Goal: Task Accomplishment & Management: Complete application form

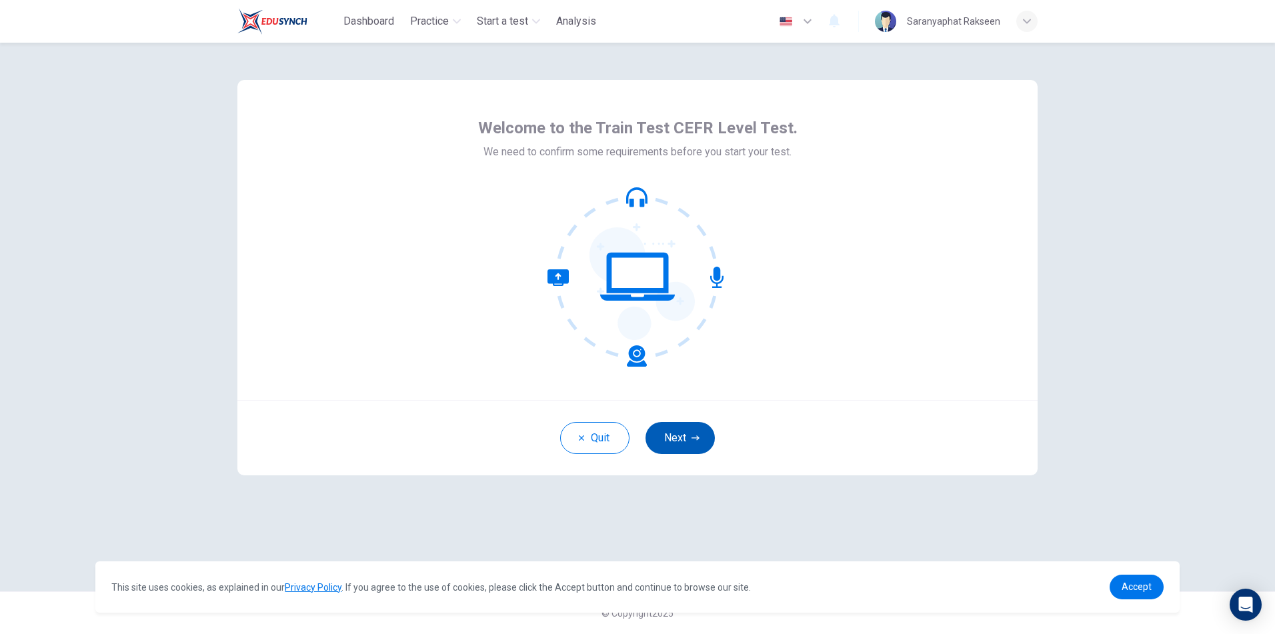
click at [683, 438] on button "Next" at bounding box center [679, 438] width 69 height 32
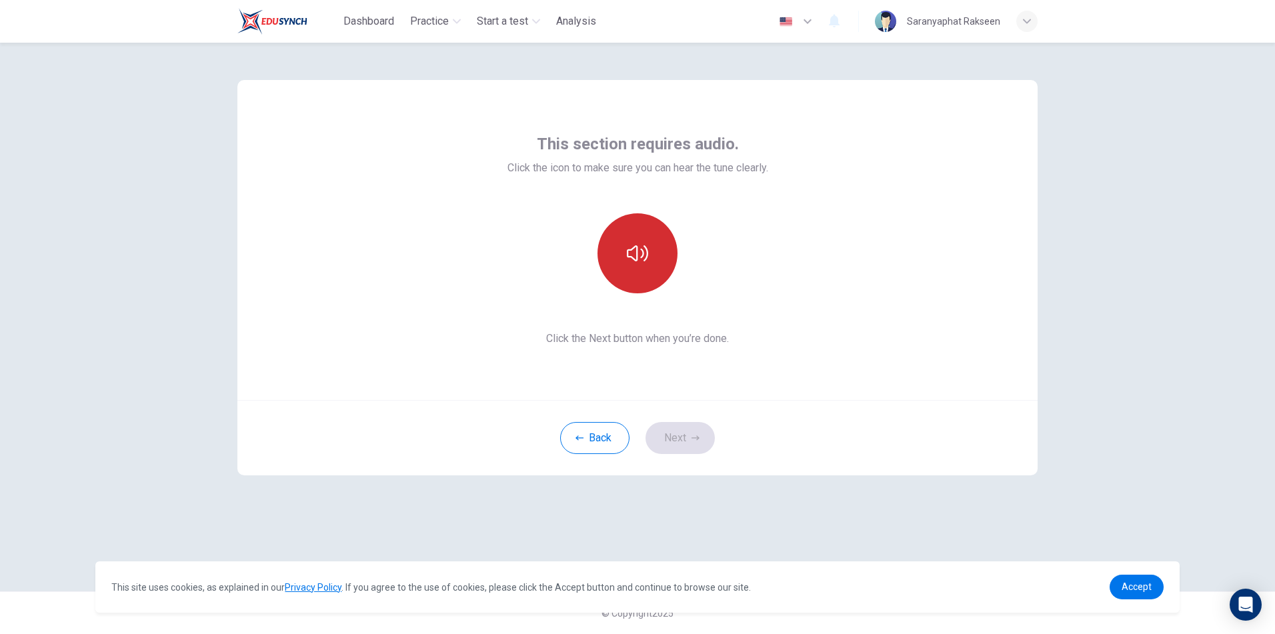
click at [647, 239] on button "button" at bounding box center [637, 253] width 80 height 80
click at [679, 443] on button "Next" at bounding box center [679, 438] width 69 height 32
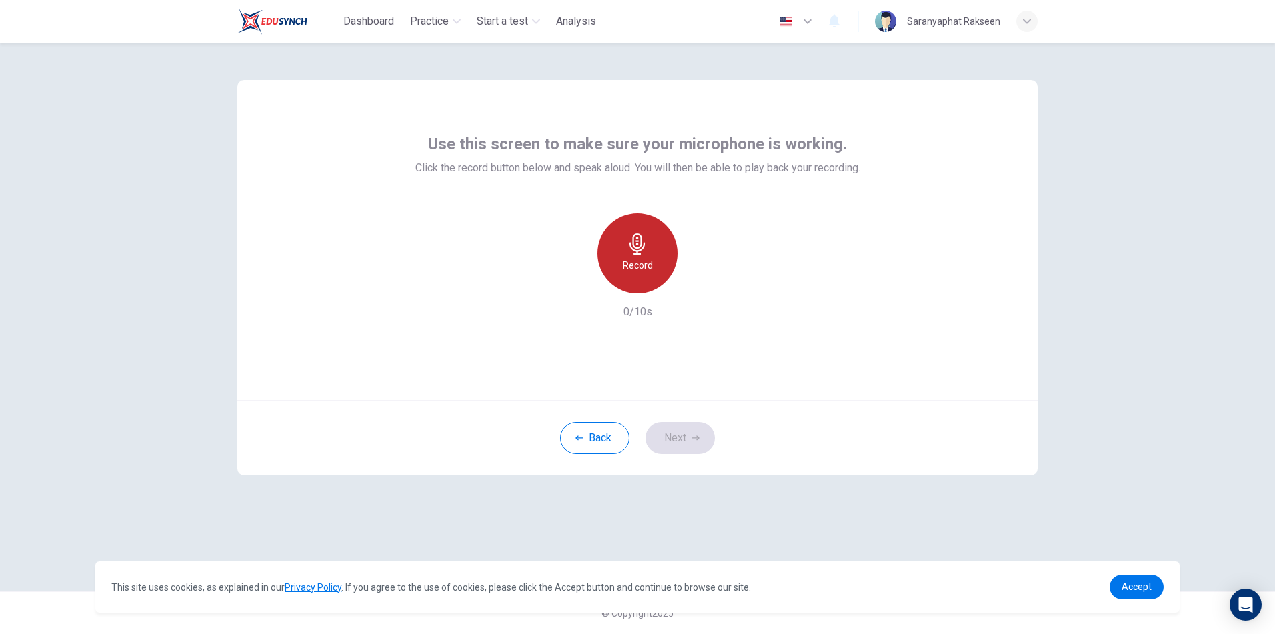
click at [642, 253] on icon "button" at bounding box center [637, 243] width 21 height 21
drag, startPoint x: 645, startPoint y: 269, endPoint x: 651, endPoint y: 303, distance: 34.4
click at [645, 268] on h6 "Stop" at bounding box center [637, 265] width 20 height 16
click at [673, 429] on button "Next" at bounding box center [679, 438] width 69 height 32
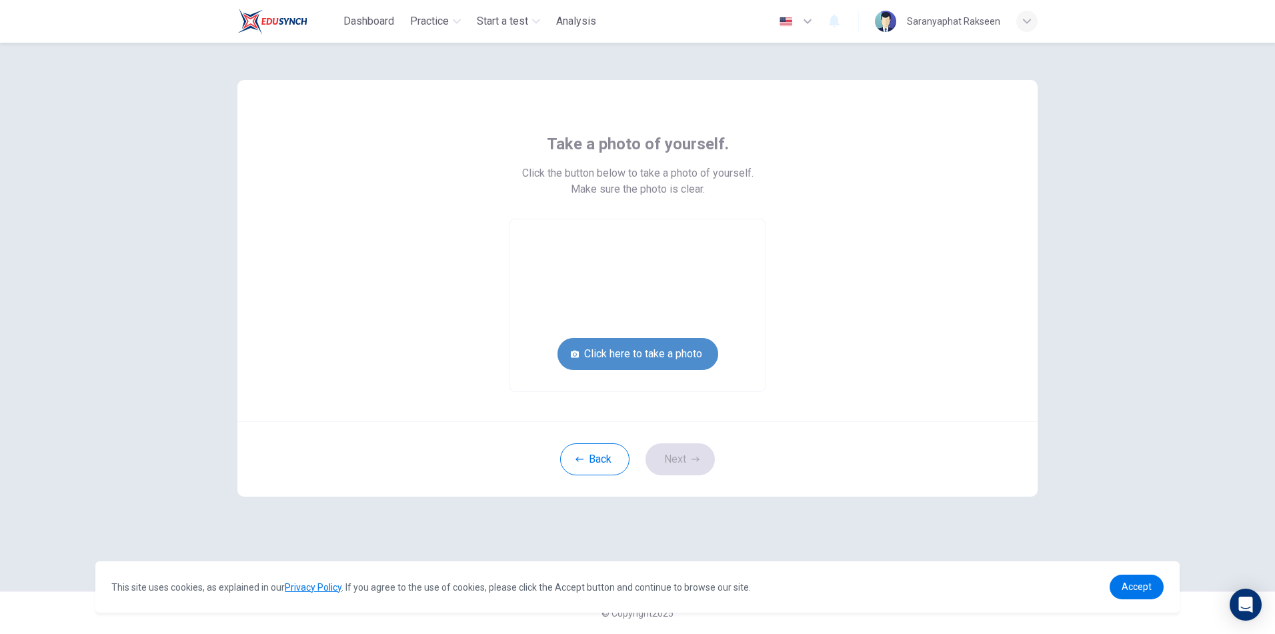
click at [654, 359] on button "Click here to take a photo" at bounding box center [637, 354] width 161 height 32
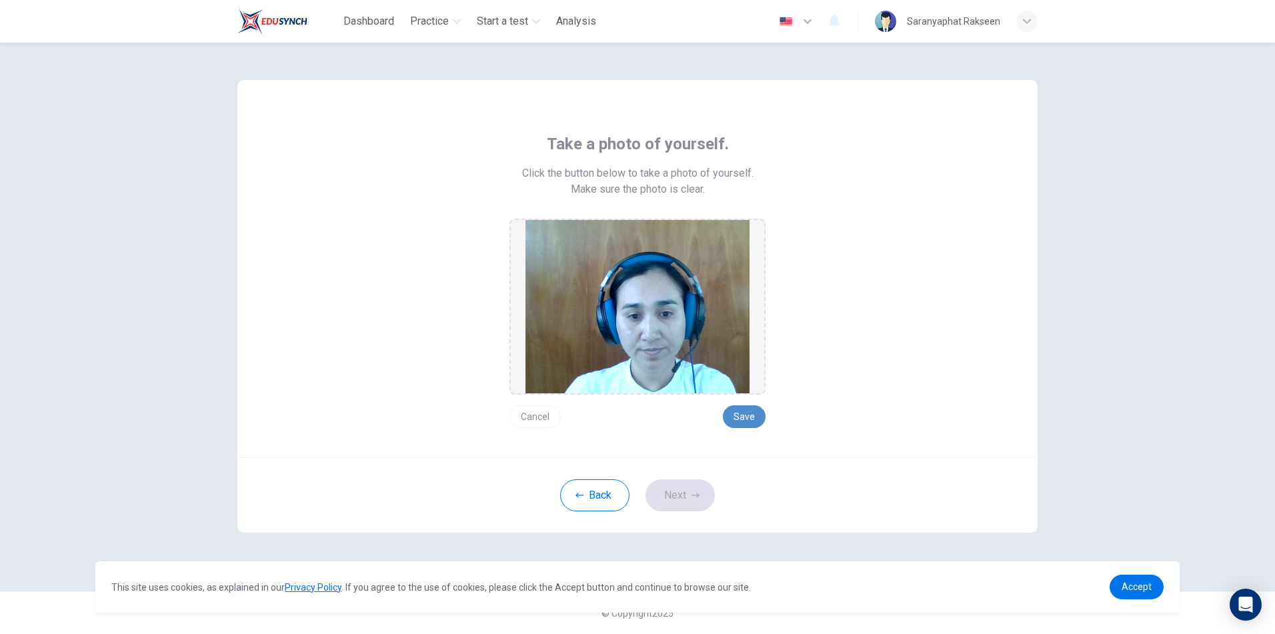
click at [755, 417] on button "Save" at bounding box center [744, 416] width 43 height 23
click at [673, 491] on button "Next" at bounding box center [679, 495] width 69 height 32
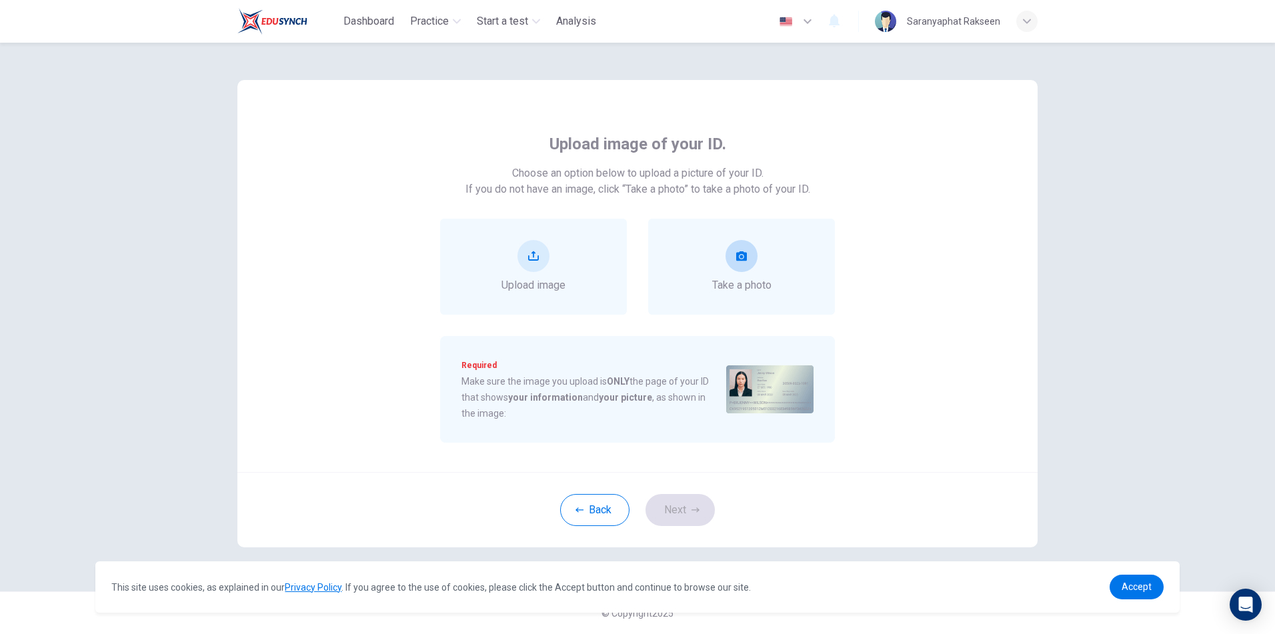
click at [731, 275] on div "Take a photo" at bounding box center [741, 266] width 59 height 53
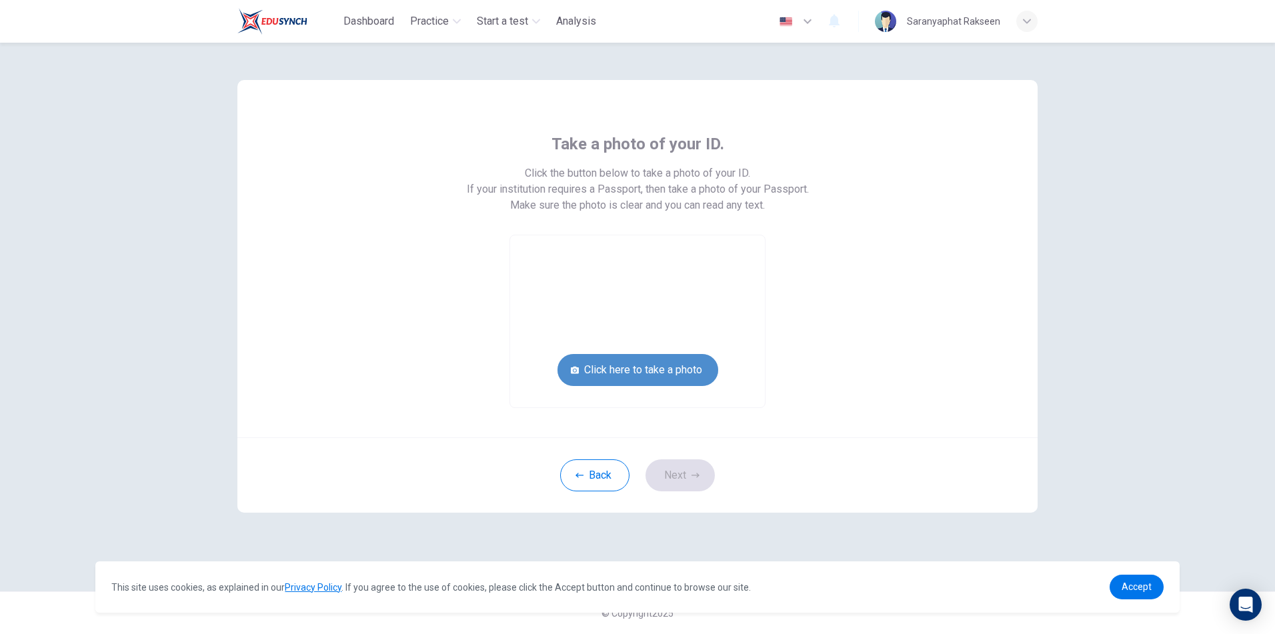
click at [673, 372] on button "Click here to take a photo" at bounding box center [637, 370] width 161 height 32
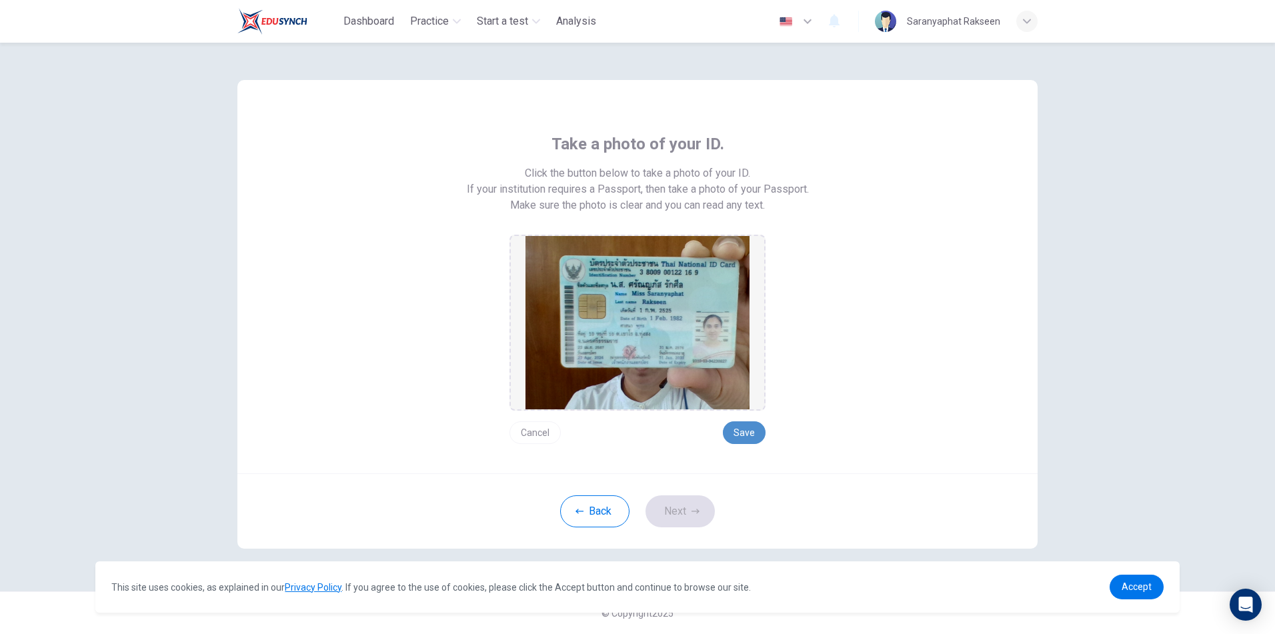
click at [746, 435] on button "Save" at bounding box center [744, 432] width 43 height 23
drag, startPoint x: 670, startPoint y: 510, endPoint x: 795, endPoint y: 523, distance: 125.3
click at [670, 512] on button "Next" at bounding box center [679, 511] width 69 height 32
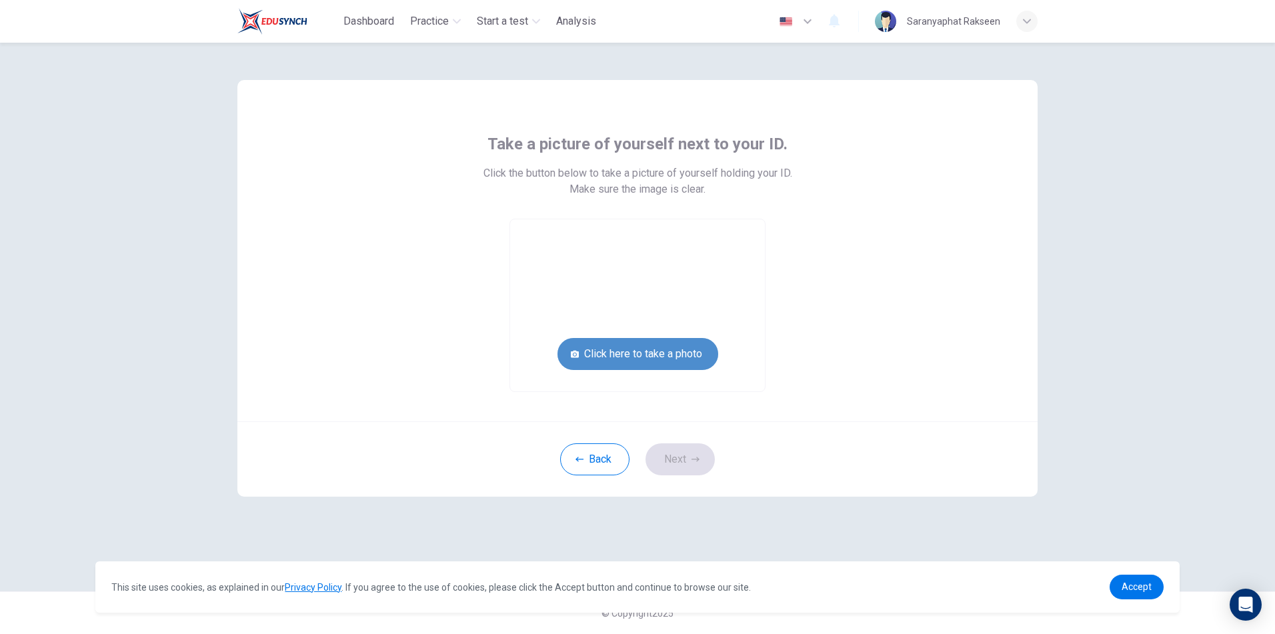
click at [681, 359] on button "Click here to take a photo" at bounding box center [637, 354] width 161 height 32
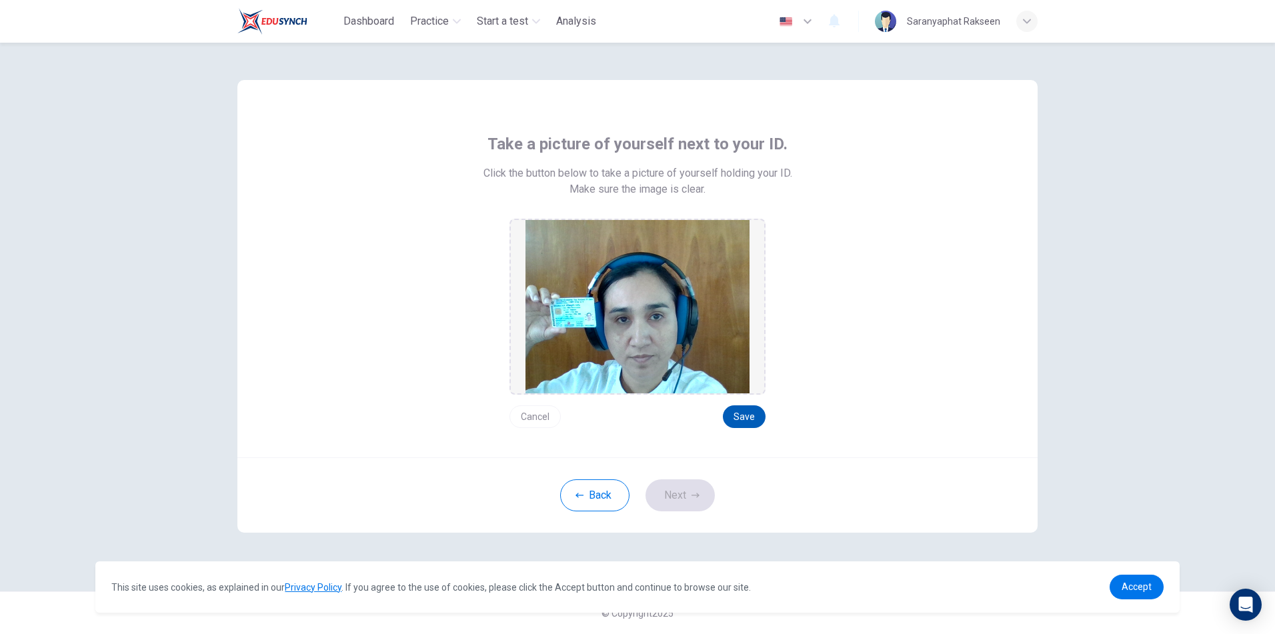
click at [747, 413] on button "Save" at bounding box center [744, 416] width 43 height 23
click at [688, 494] on button "Next" at bounding box center [679, 495] width 69 height 32
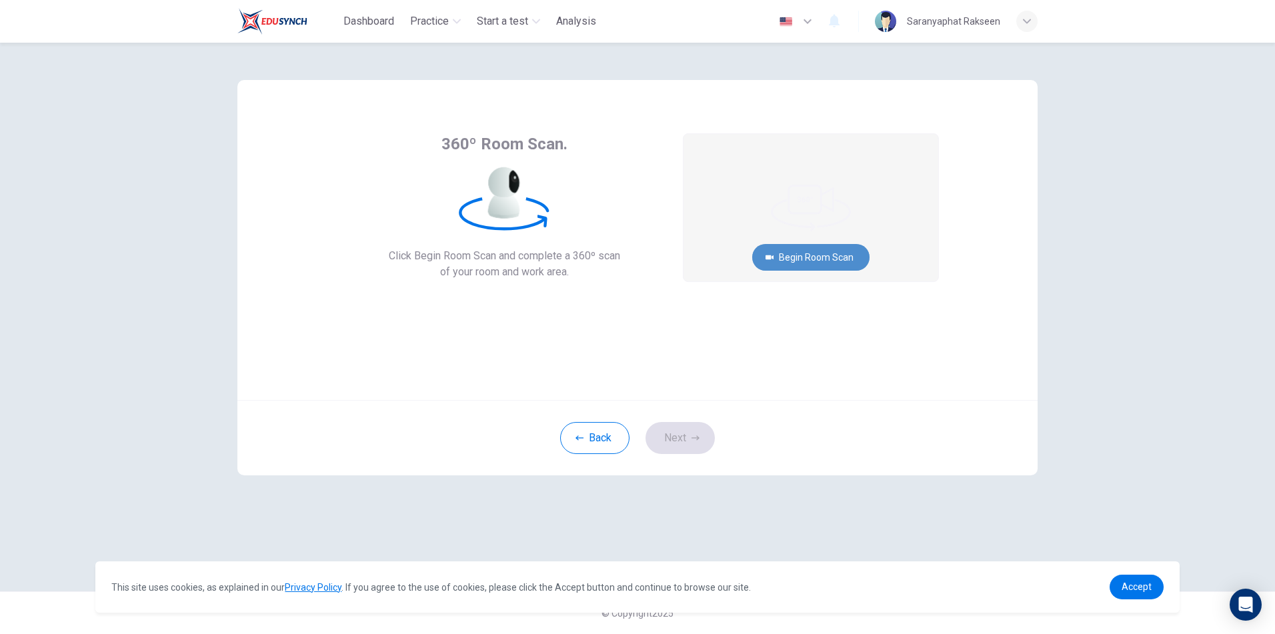
click at [831, 255] on button "Begin Room Scan" at bounding box center [810, 257] width 117 height 27
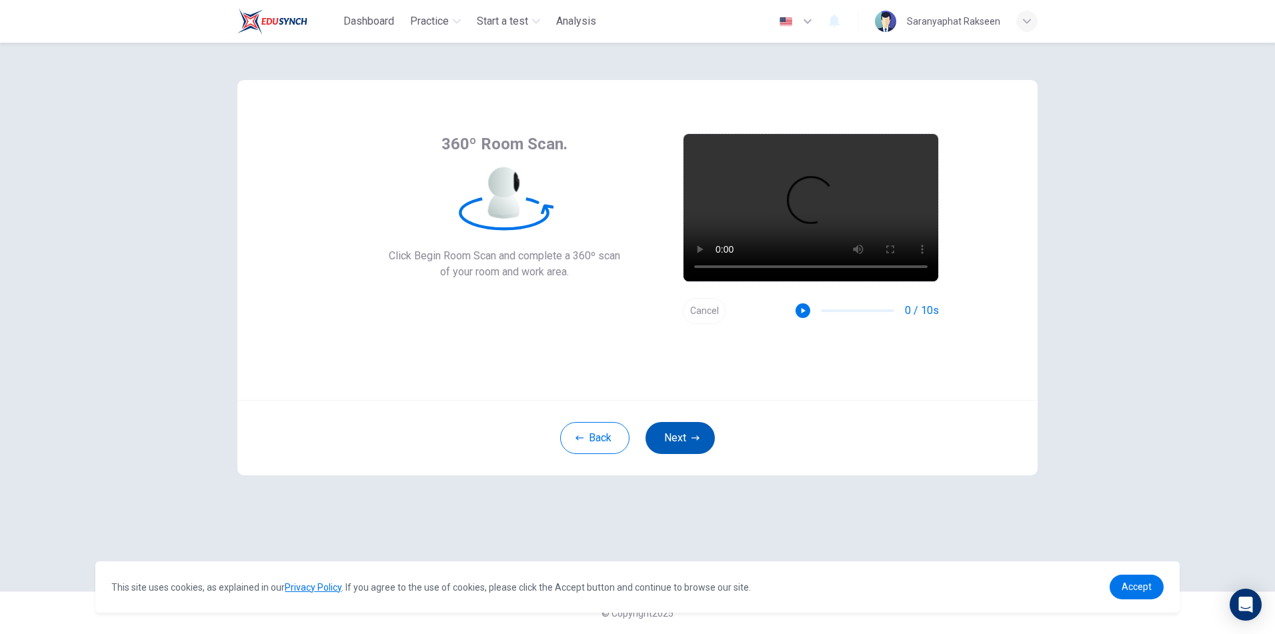
click at [671, 435] on button "Next" at bounding box center [679, 438] width 69 height 32
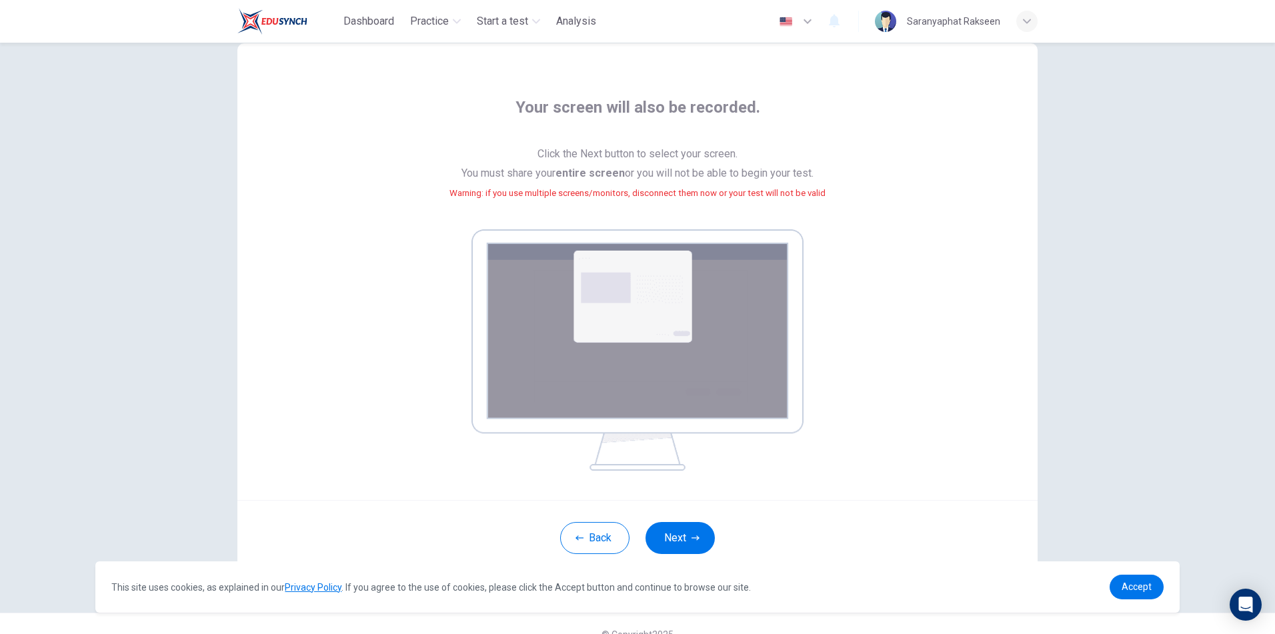
scroll to position [57, 0]
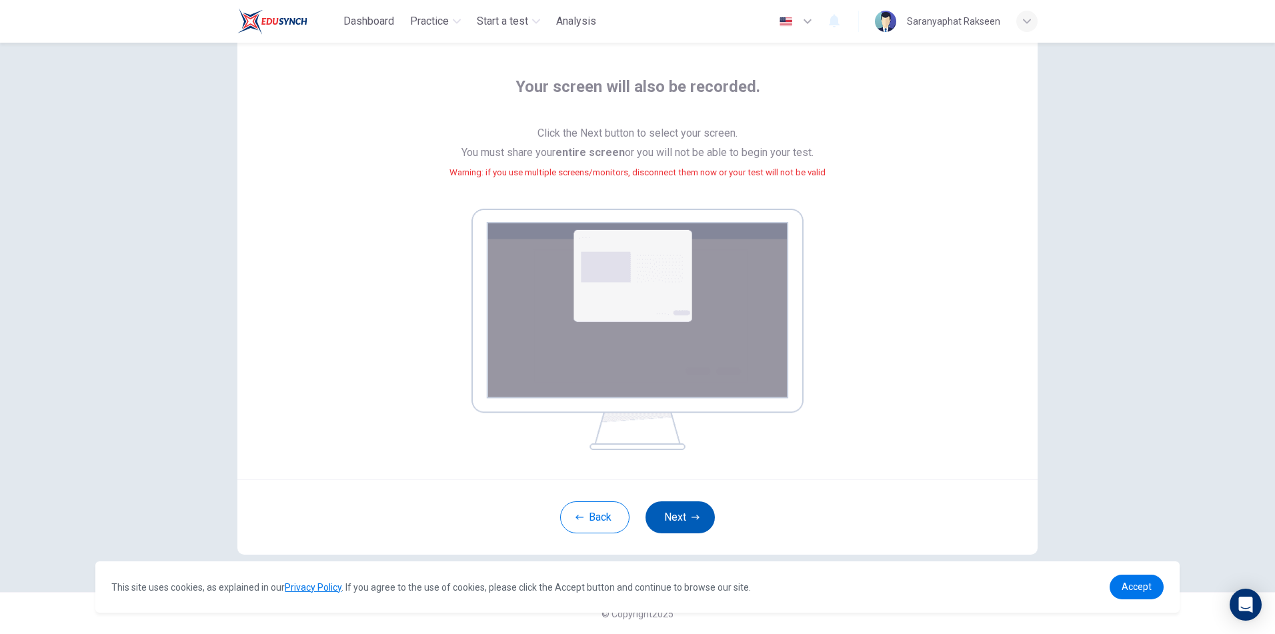
click at [689, 521] on button "Next" at bounding box center [679, 517] width 69 height 32
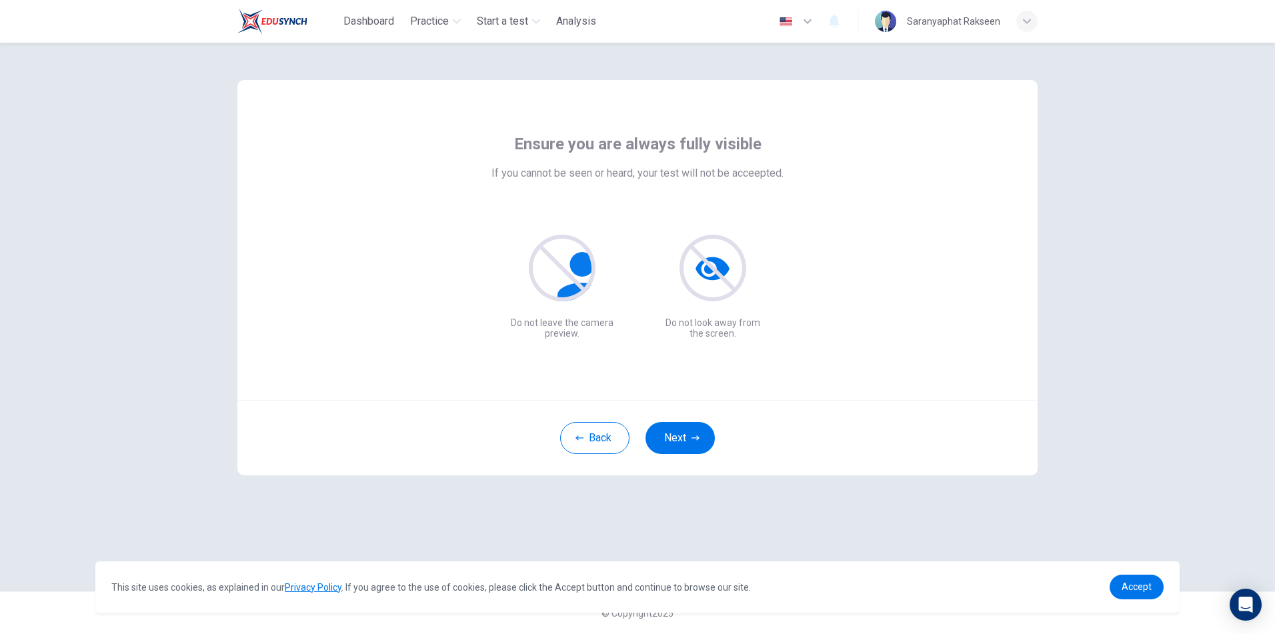
scroll to position [0, 0]
click at [685, 439] on button "Next" at bounding box center [679, 438] width 69 height 32
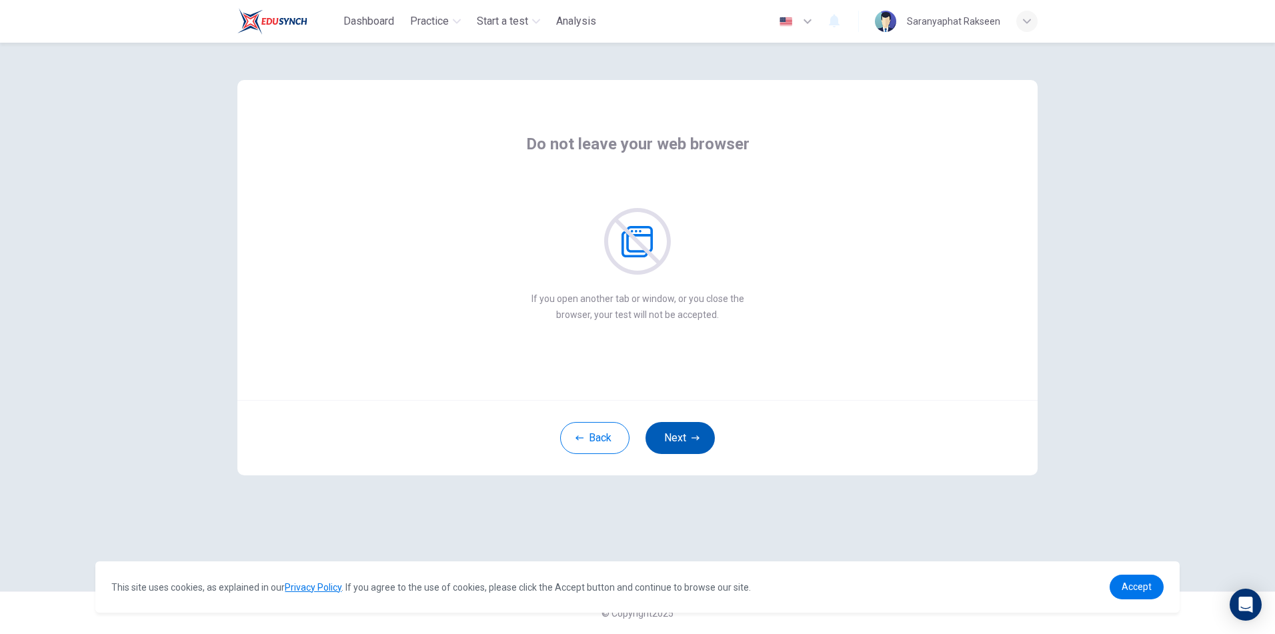
click at [681, 443] on button "Next" at bounding box center [679, 438] width 69 height 32
click at [679, 439] on button "Next" at bounding box center [679, 438] width 69 height 32
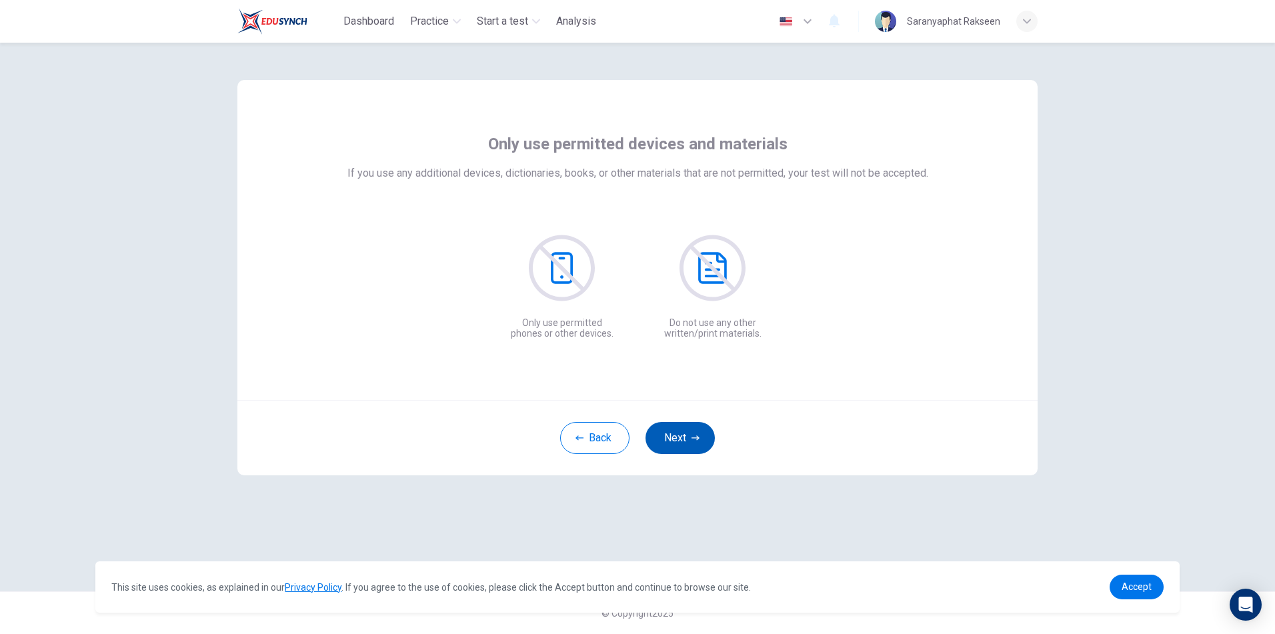
click at [679, 443] on button "Next" at bounding box center [679, 438] width 69 height 32
click at [679, 439] on button "Next" at bounding box center [679, 438] width 69 height 32
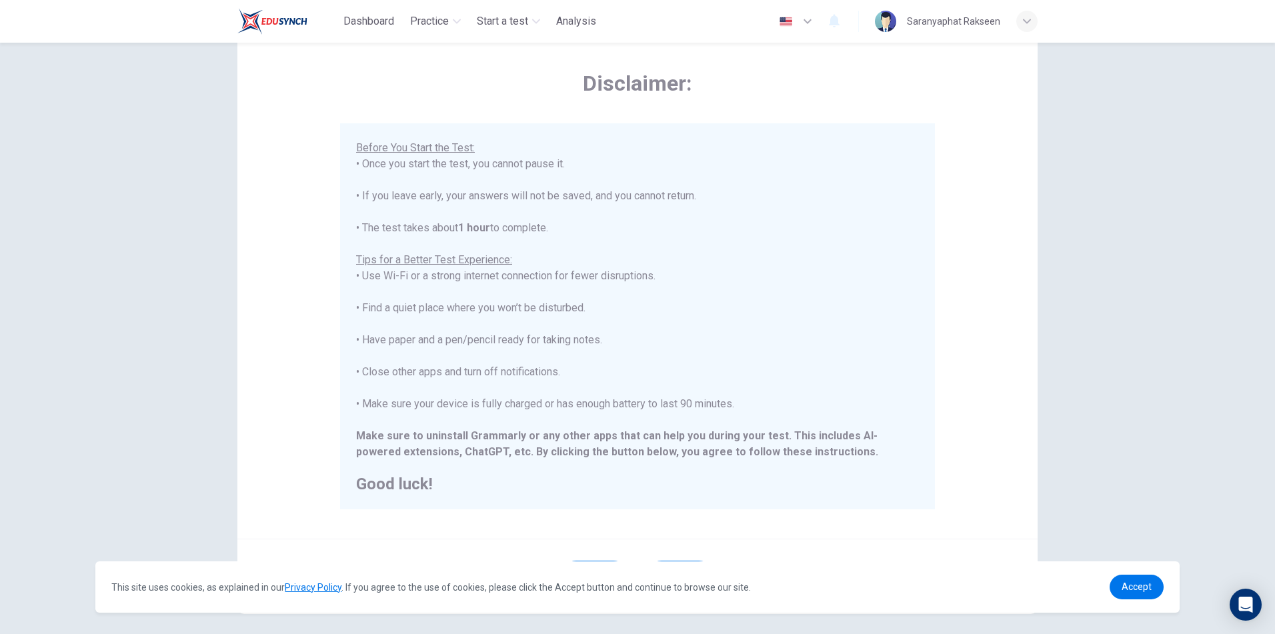
scroll to position [107, 0]
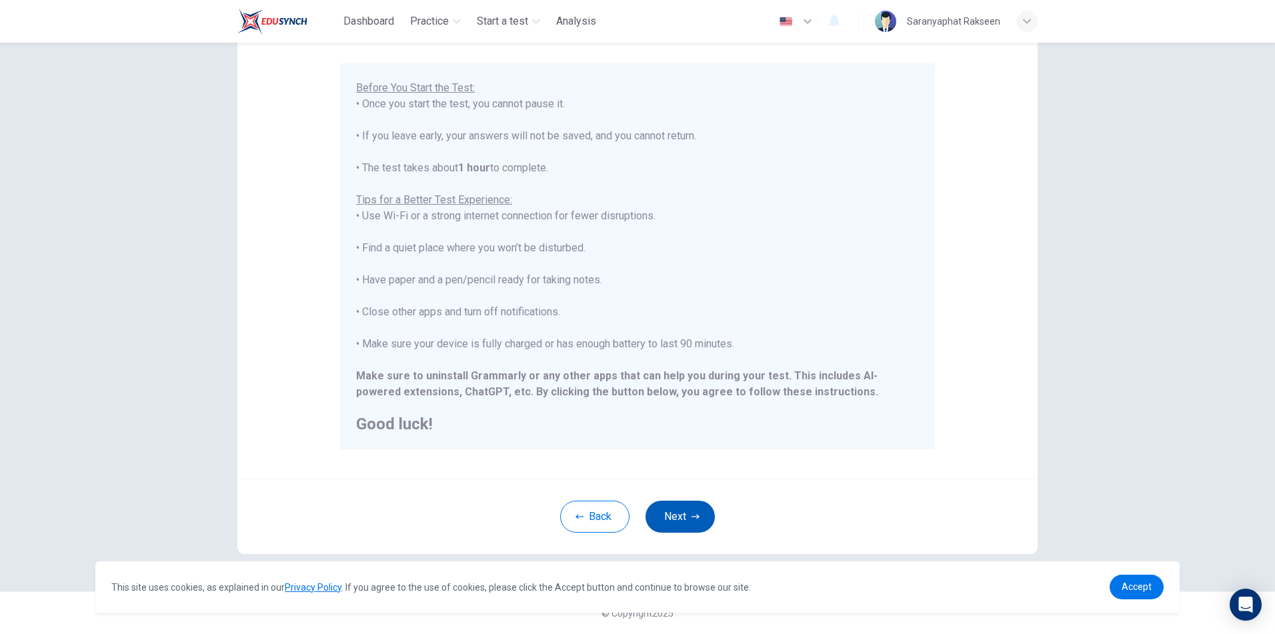
click at [677, 515] on button "Next" at bounding box center [679, 517] width 69 height 32
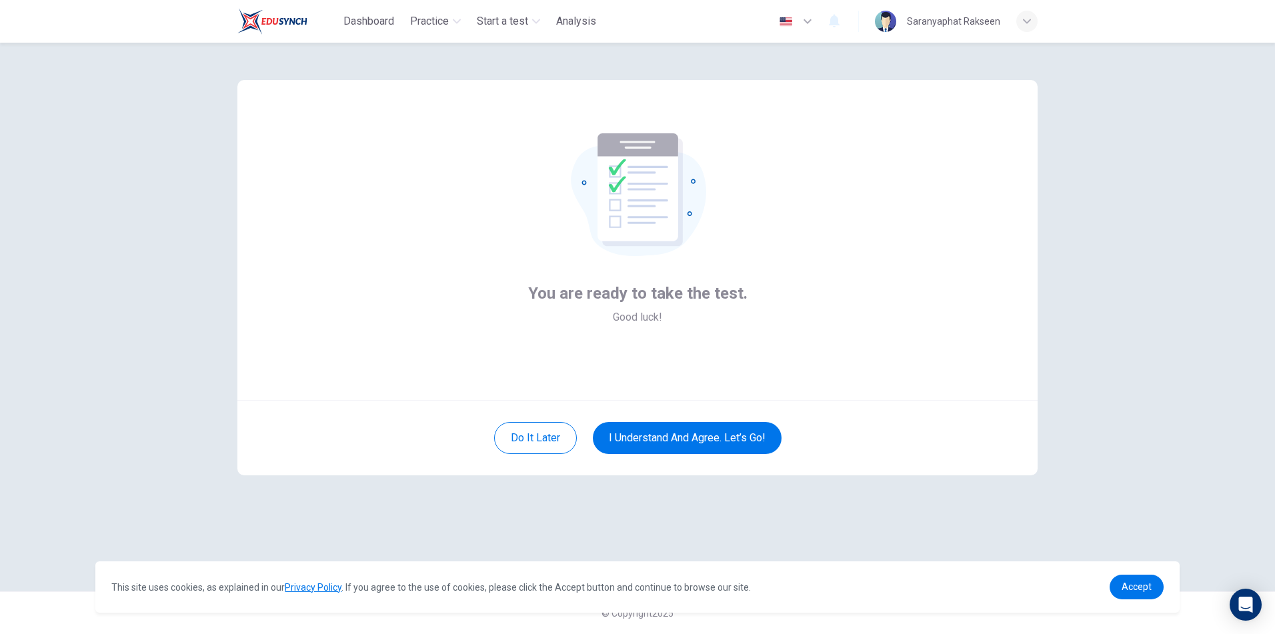
scroll to position [0, 0]
click at [695, 441] on button "I understand and agree. Let’s go!" at bounding box center [687, 438] width 189 height 32
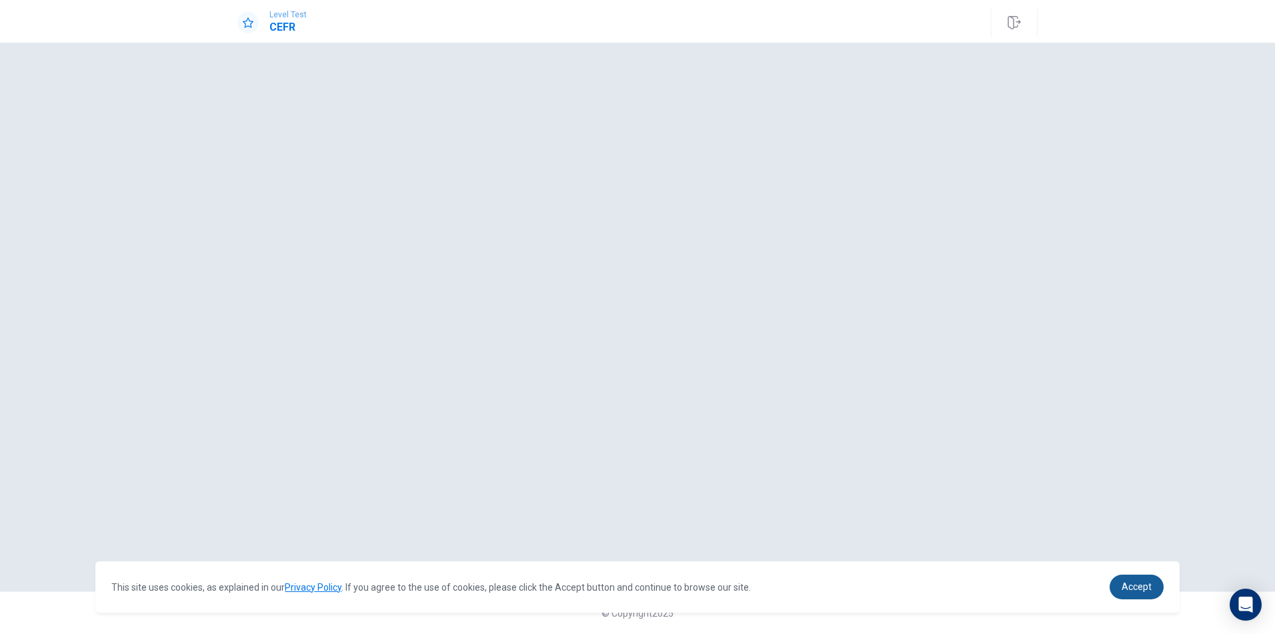
click at [1131, 586] on span "Accept" at bounding box center [1136, 586] width 30 height 11
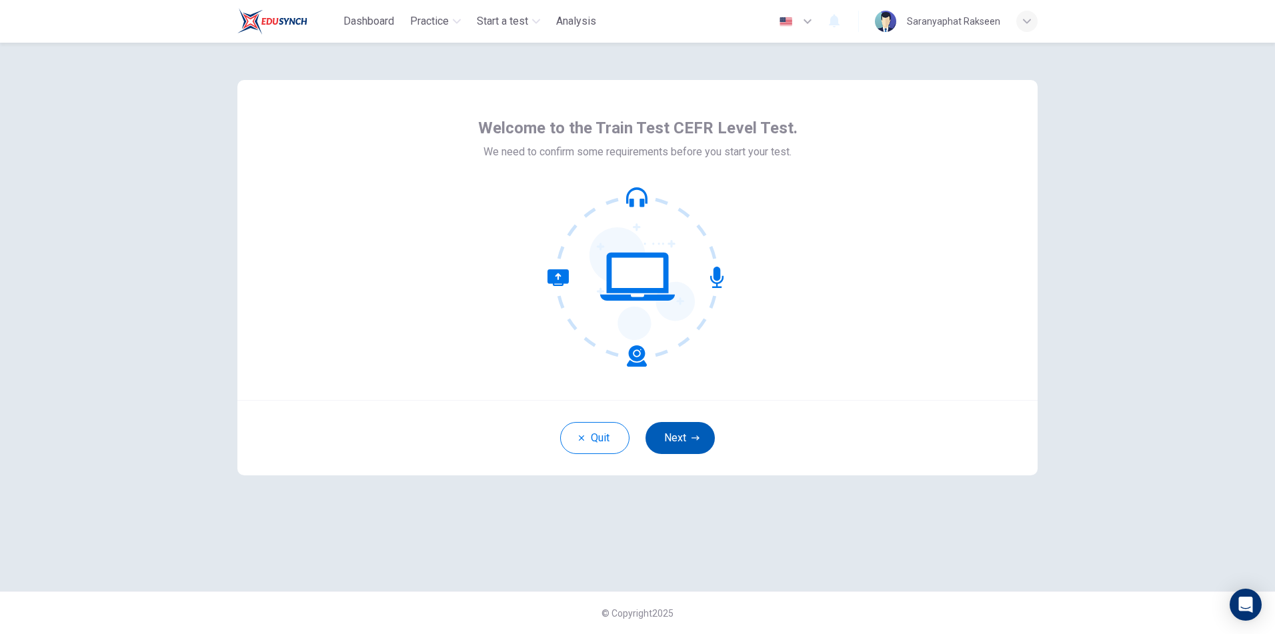
click at [687, 433] on button "Next" at bounding box center [679, 438] width 69 height 32
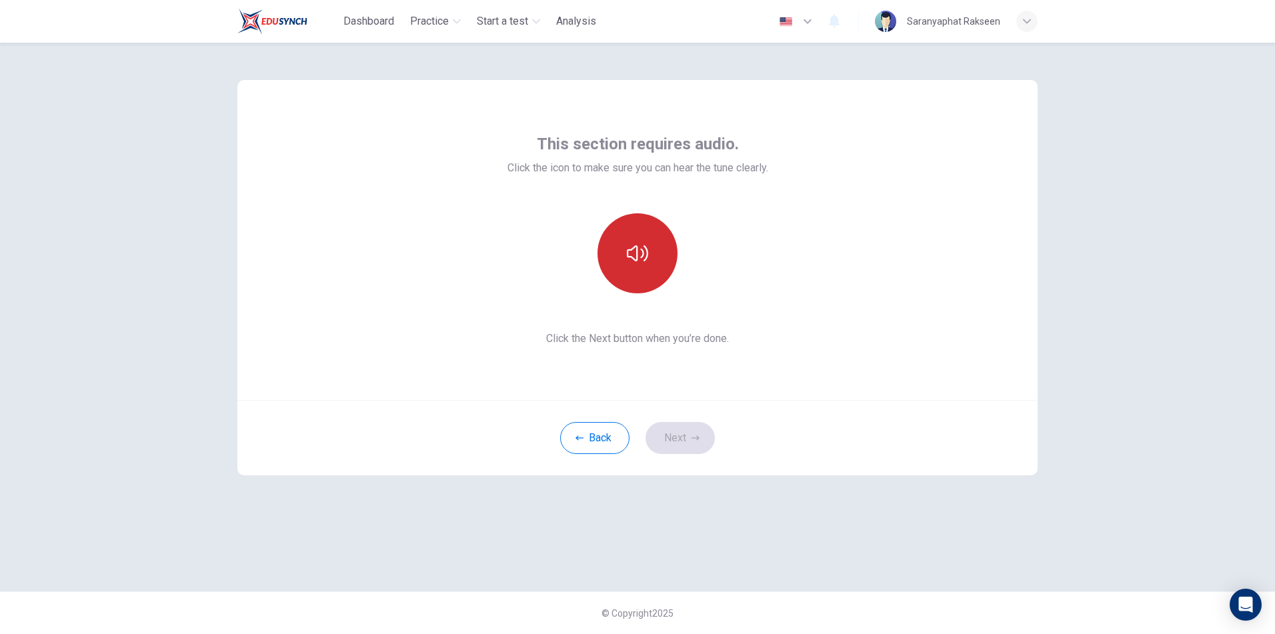
click at [627, 245] on icon "button" at bounding box center [637, 253] width 21 height 21
click at [682, 433] on button "Next" at bounding box center [679, 438] width 69 height 32
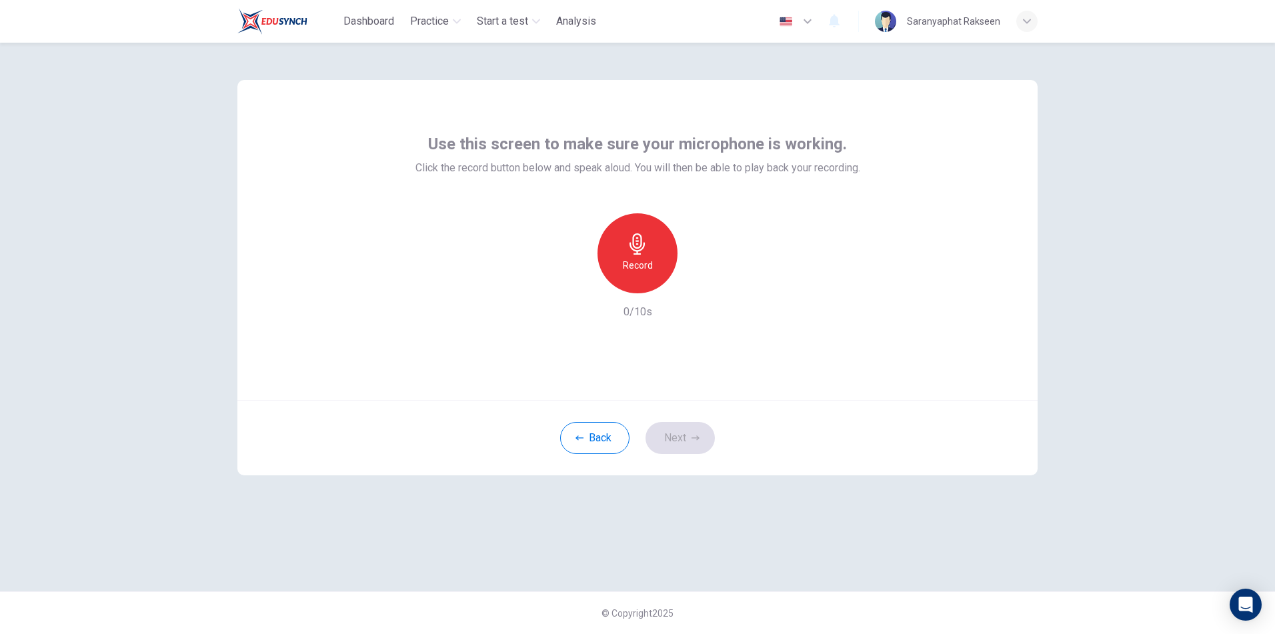
click at [637, 265] on h6 "Record" at bounding box center [638, 265] width 30 height 16
click at [683, 443] on div "Back Next" at bounding box center [637, 437] width 800 height 75
click at [642, 265] on h6 "Stop" at bounding box center [637, 265] width 20 height 16
click at [672, 428] on button "Next" at bounding box center [679, 438] width 69 height 32
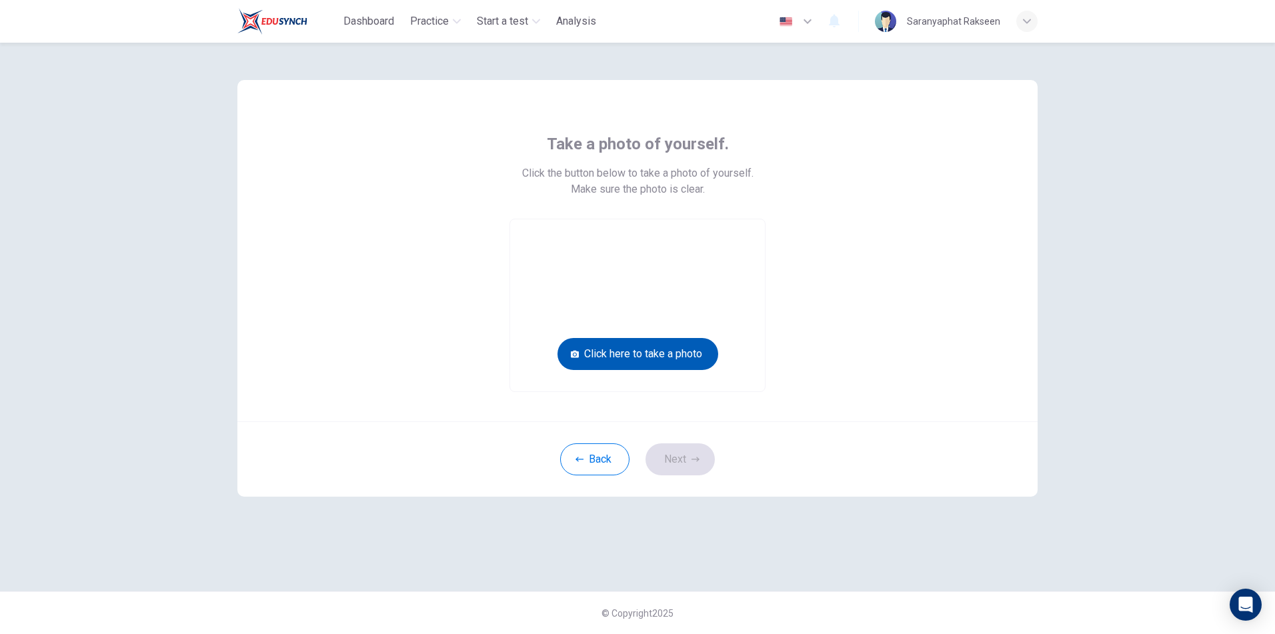
click at [649, 354] on button "Click here to take a photo" at bounding box center [637, 354] width 161 height 32
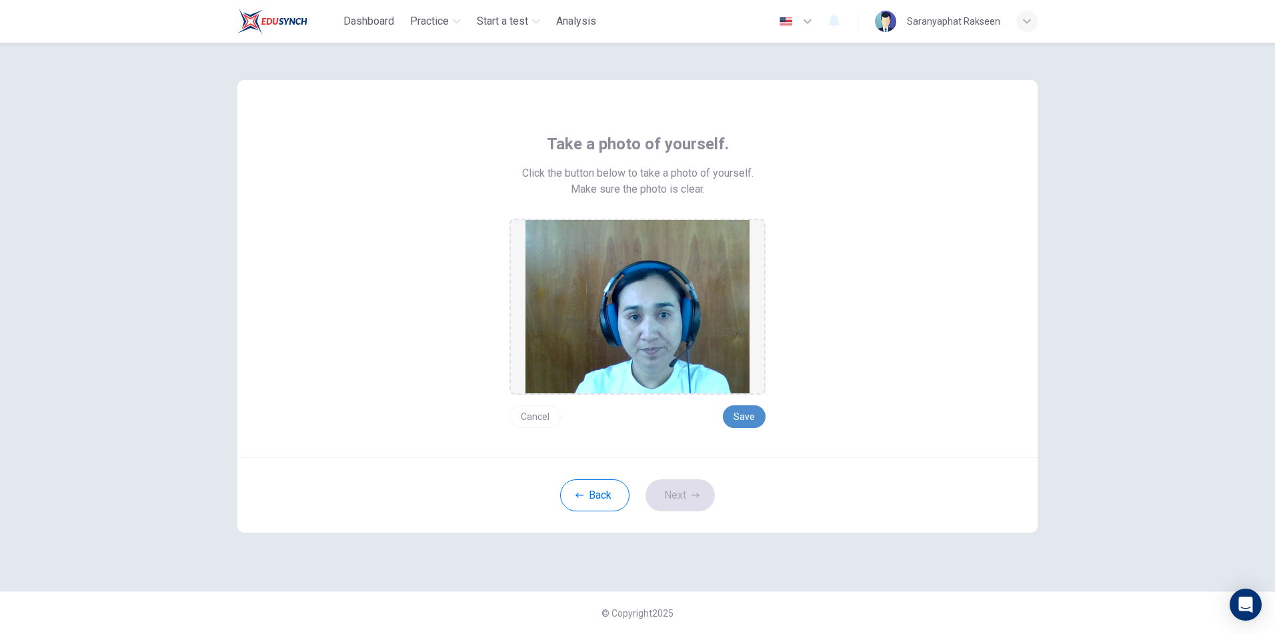
click at [750, 414] on button "Save" at bounding box center [744, 416] width 43 height 23
click at [693, 491] on icon "button" at bounding box center [695, 495] width 8 height 8
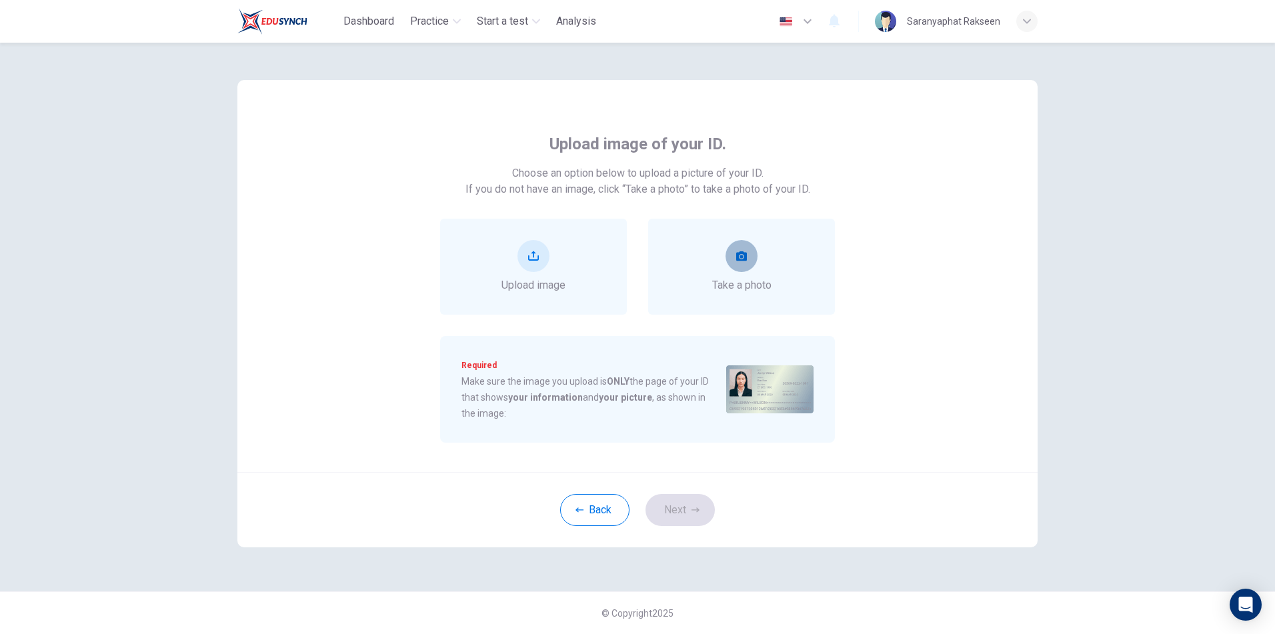
click at [743, 257] on icon "take photo" at bounding box center [741, 255] width 11 height 9
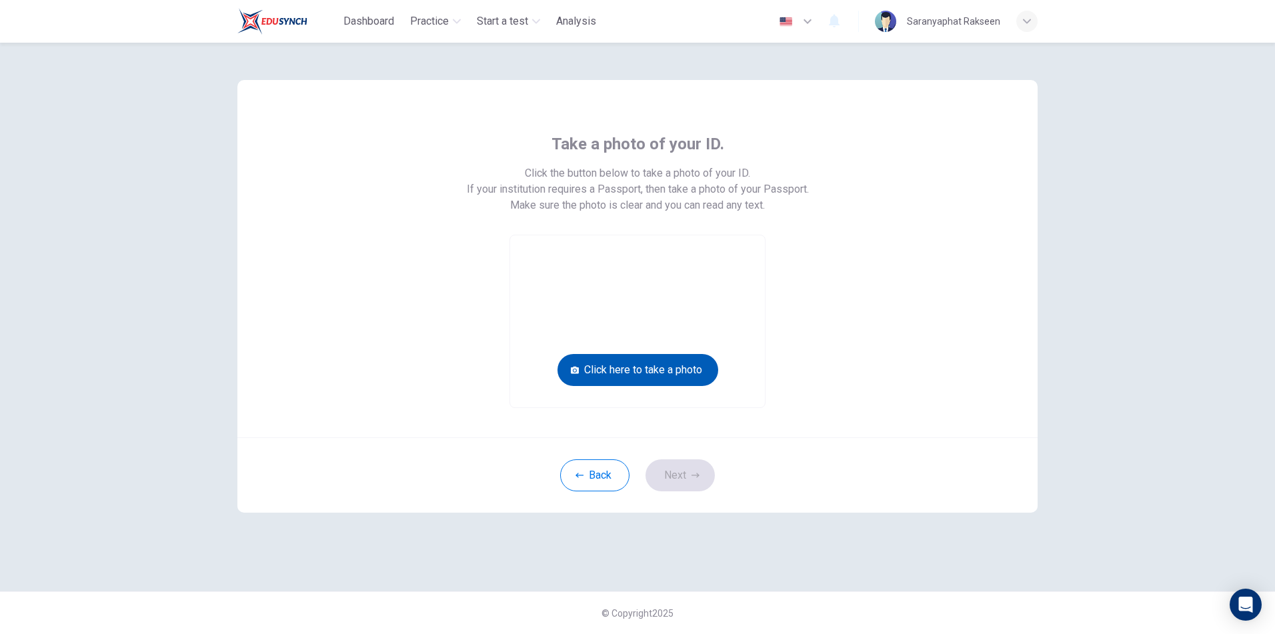
click at [644, 363] on button "Click here to take a photo" at bounding box center [637, 370] width 161 height 32
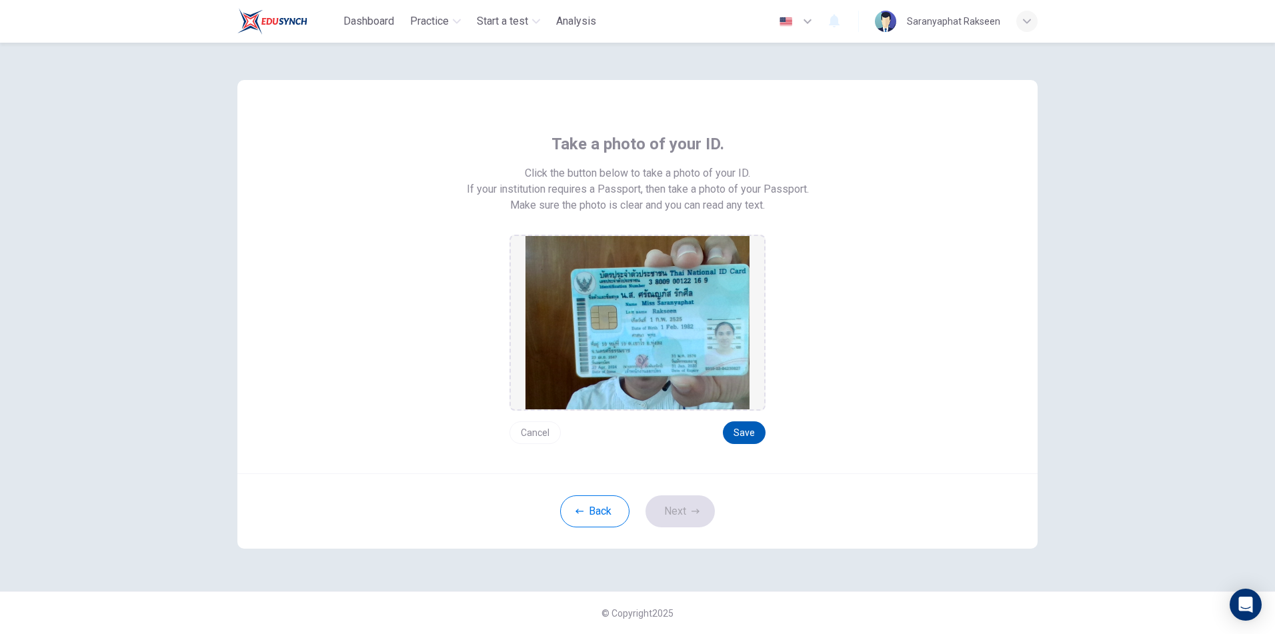
click at [746, 433] on button "Save" at bounding box center [744, 432] width 43 height 23
click at [695, 509] on icon "button" at bounding box center [695, 511] width 8 height 8
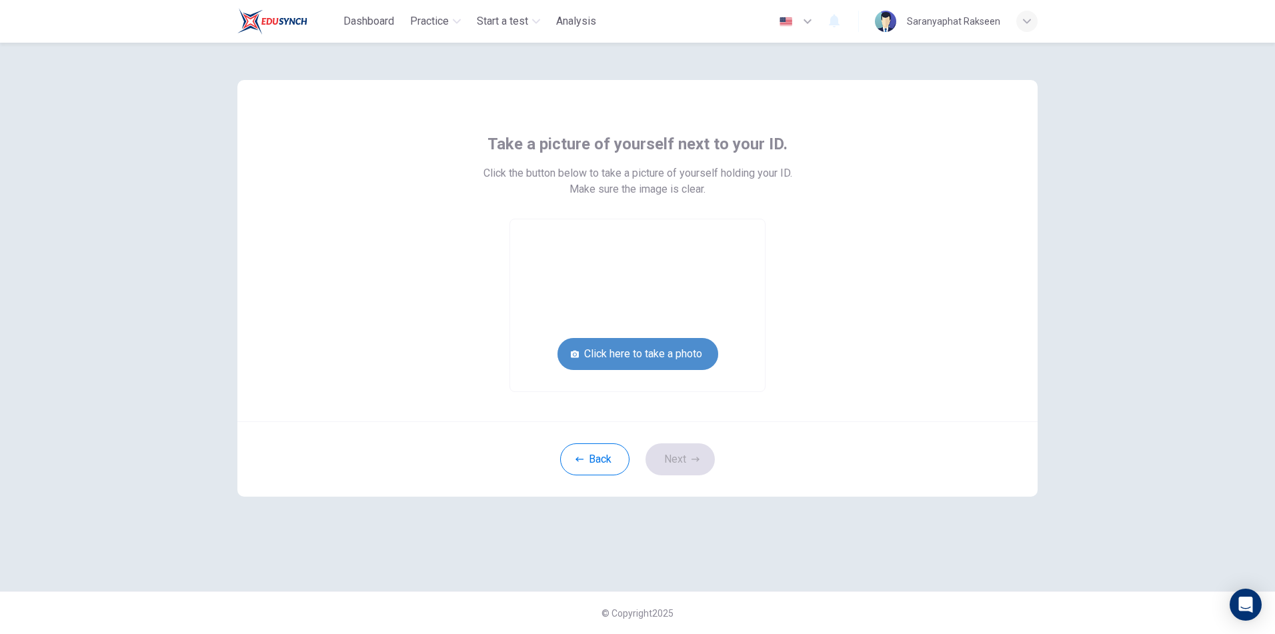
click at [664, 351] on button "Click here to take a photo" at bounding box center [637, 354] width 161 height 32
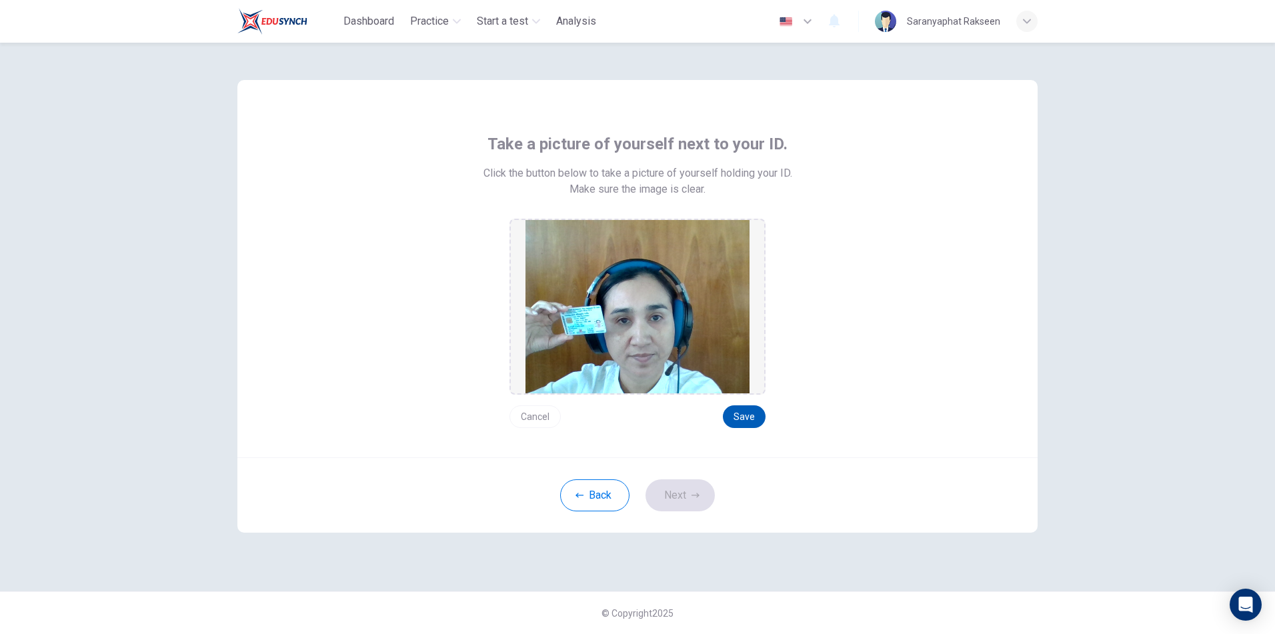
click at [758, 415] on button "Save" at bounding box center [744, 416] width 43 height 23
click at [691, 491] on icon "button" at bounding box center [695, 495] width 8 height 8
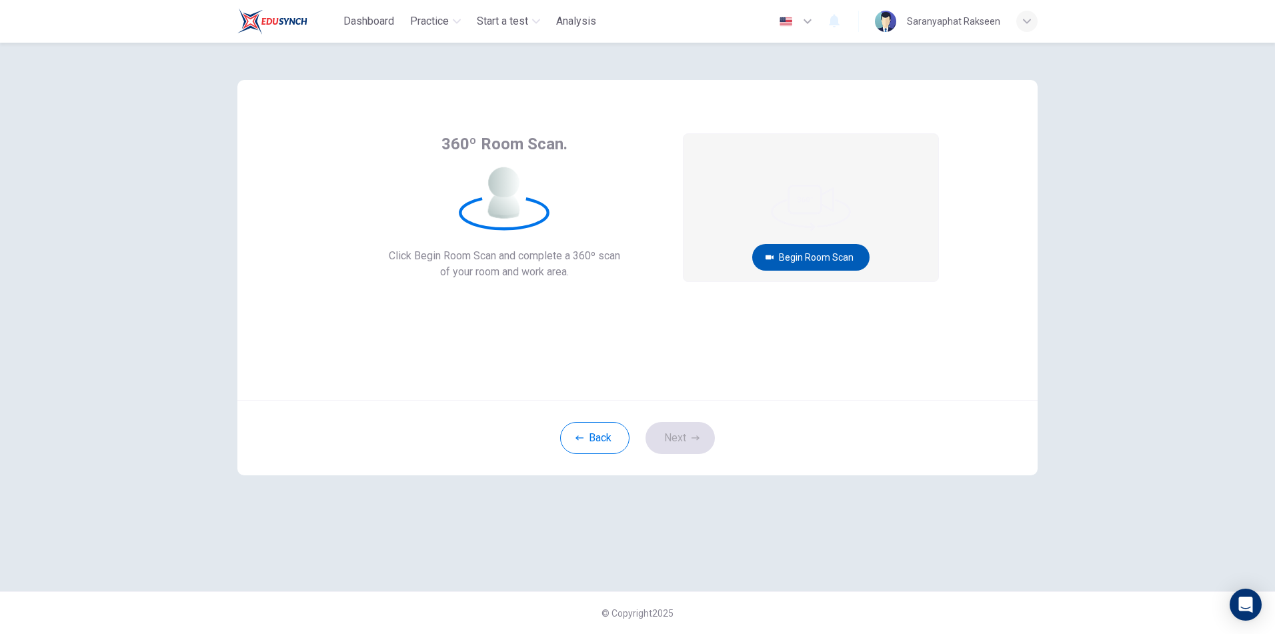
click at [825, 257] on button "Begin Room Scan" at bounding box center [810, 257] width 117 height 27
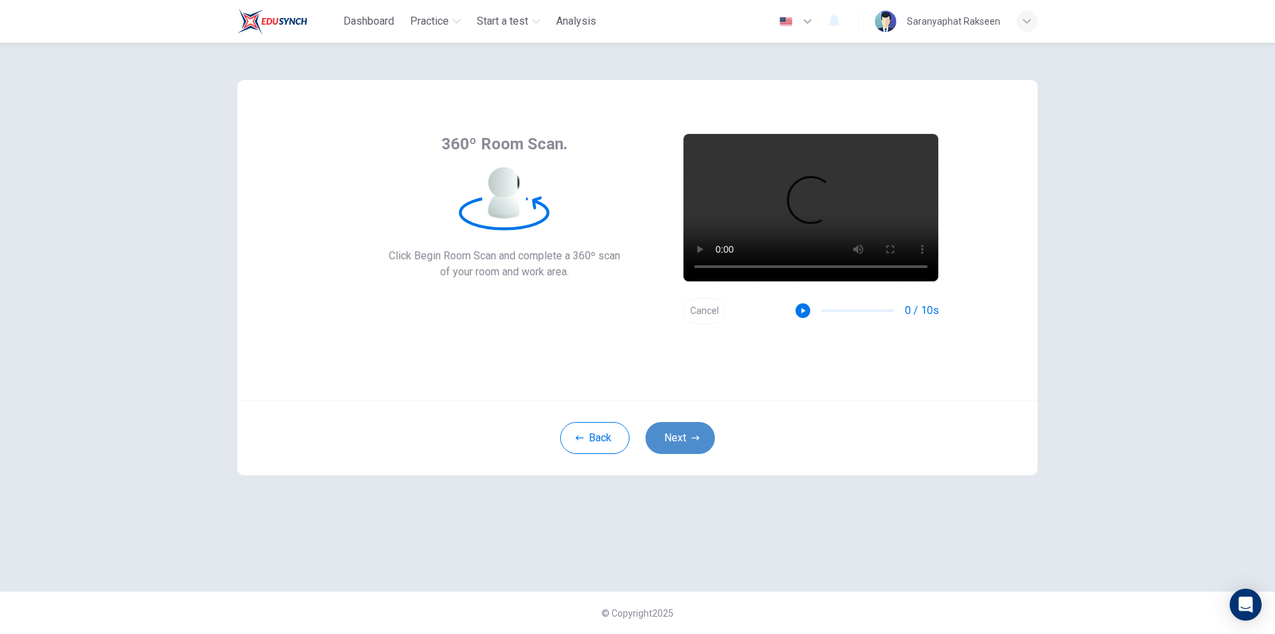
click at [681, 443] on button "Next" at bounding box center [679, 438] width 69 height 32
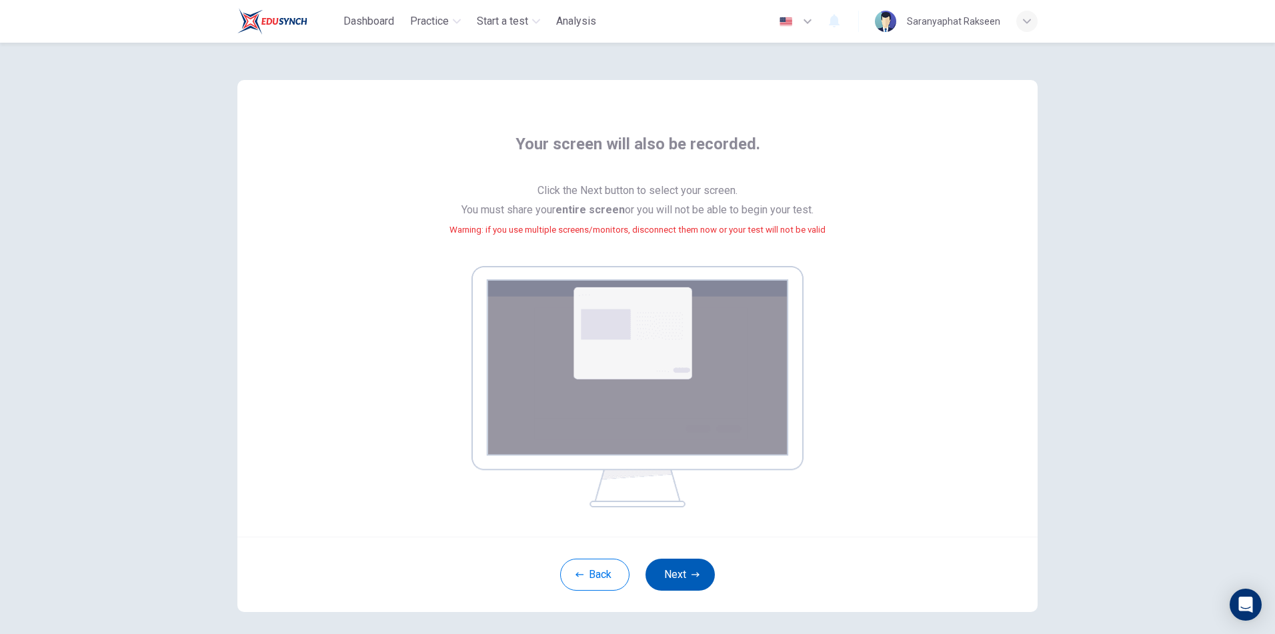
click at [684, 573] on button "Next" at bounding box center [679, 575] width 69 height 32
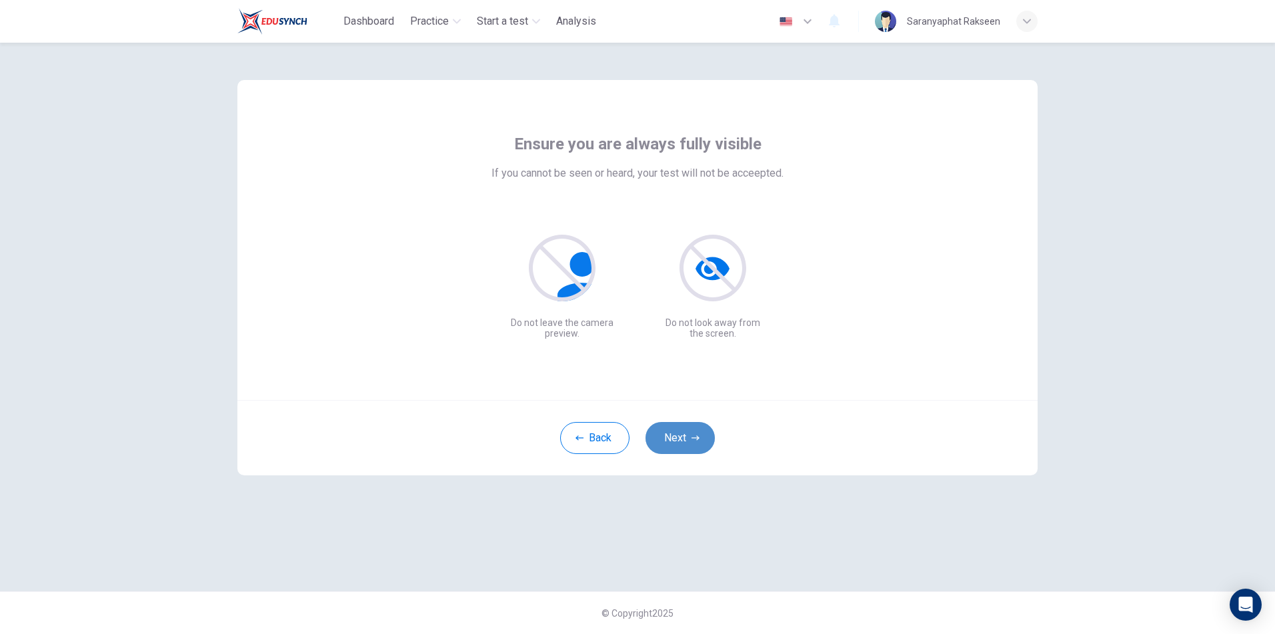
click at [685, 432] on button "Next" at bounding box center [679, 438] width 69 height 32
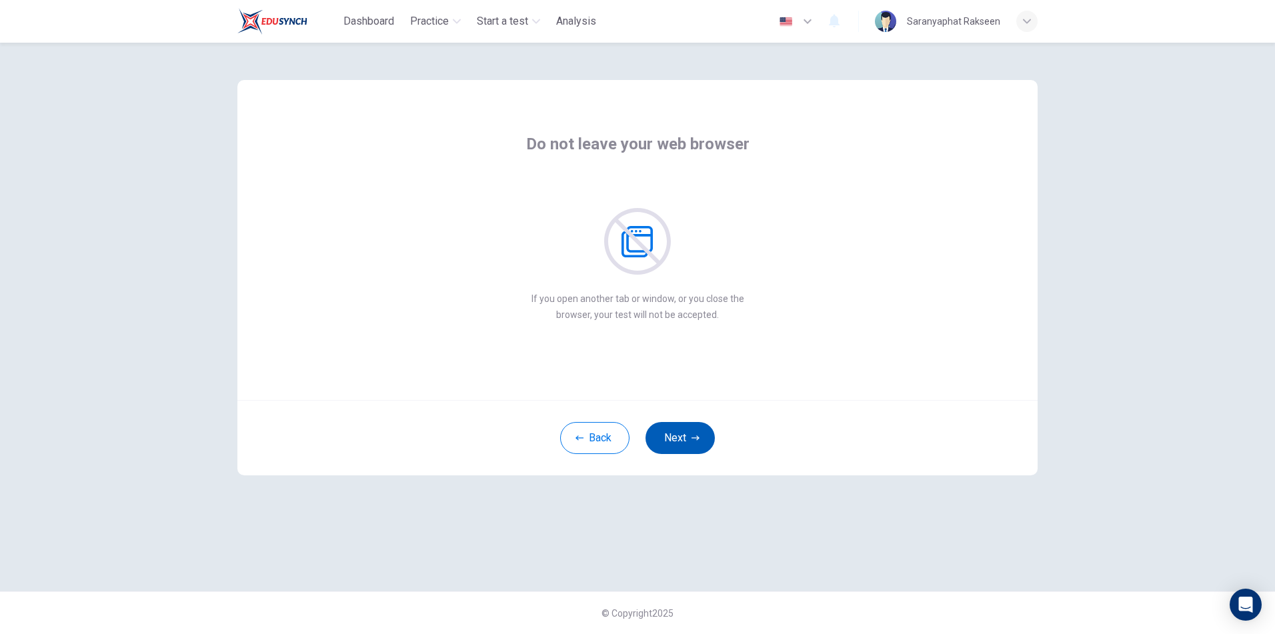
click at [682, 435] on button "Next" at bounding box center [679, 438] width 69 height 32
click at [681, 433] on button "Next" at bounding box center [679, 438] width 69 height 32
click at [686, 437] on button "Next" at bounding box center [679, 438] width 69 height 32
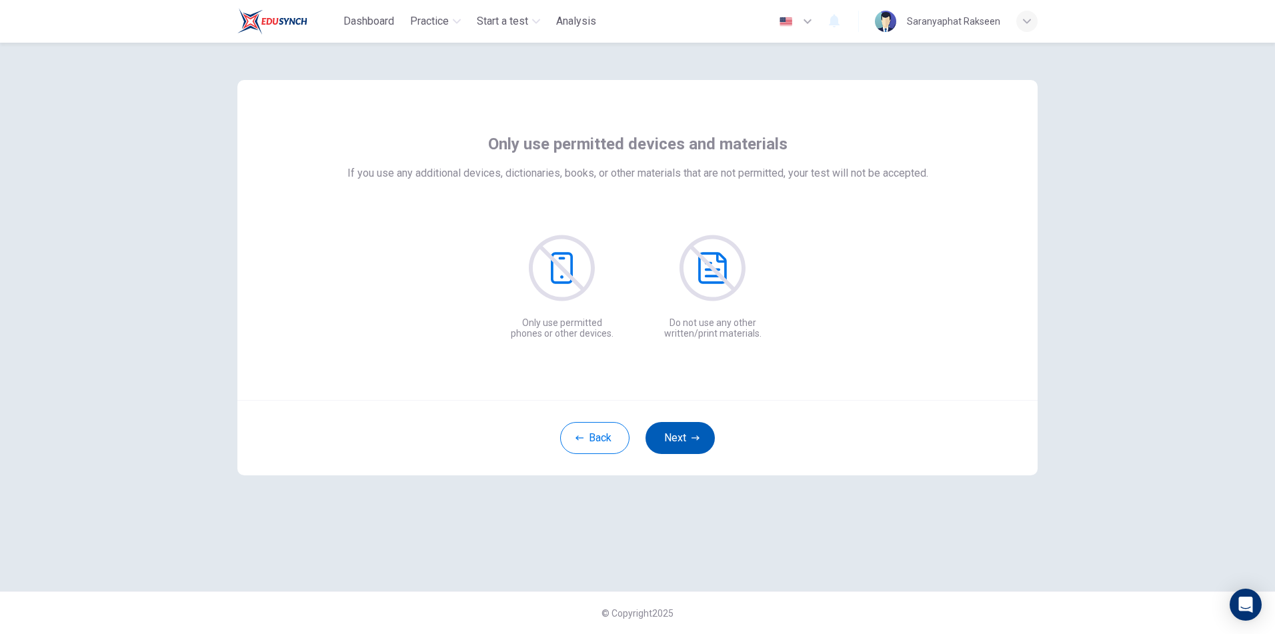
click at [684, 439] on button "Next" at bounding box center [679, 438] width 69 height 32
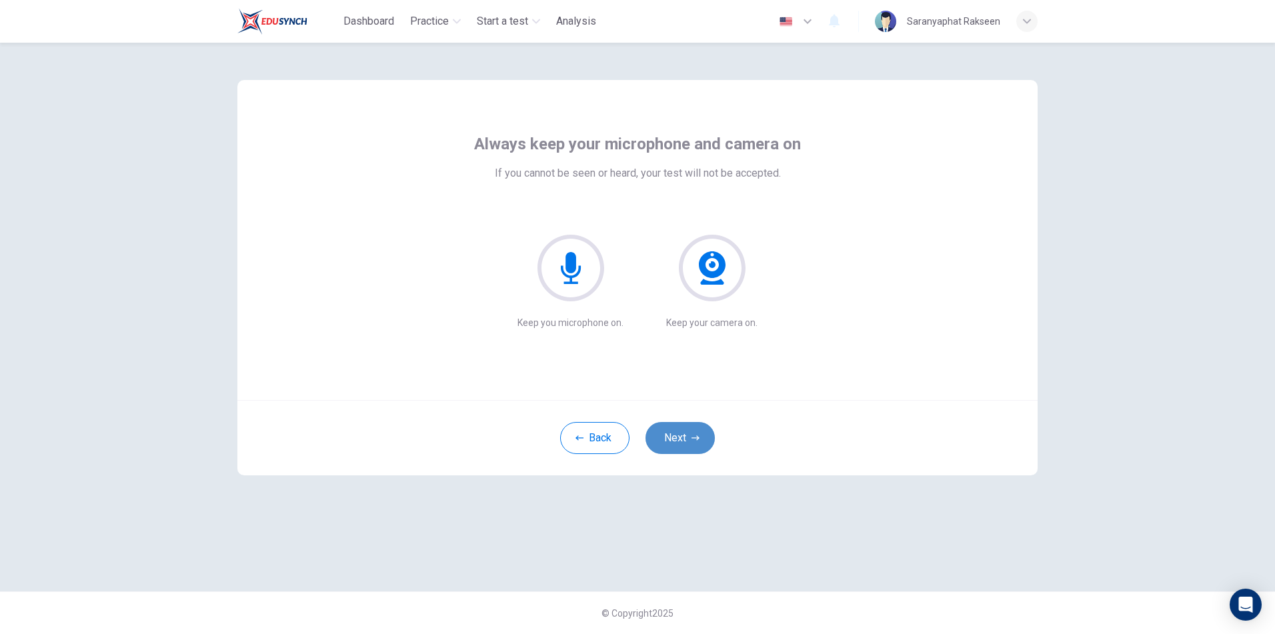
click at [683, 442] on button "Next" at bounding box center [679, 438] width 69 height 32
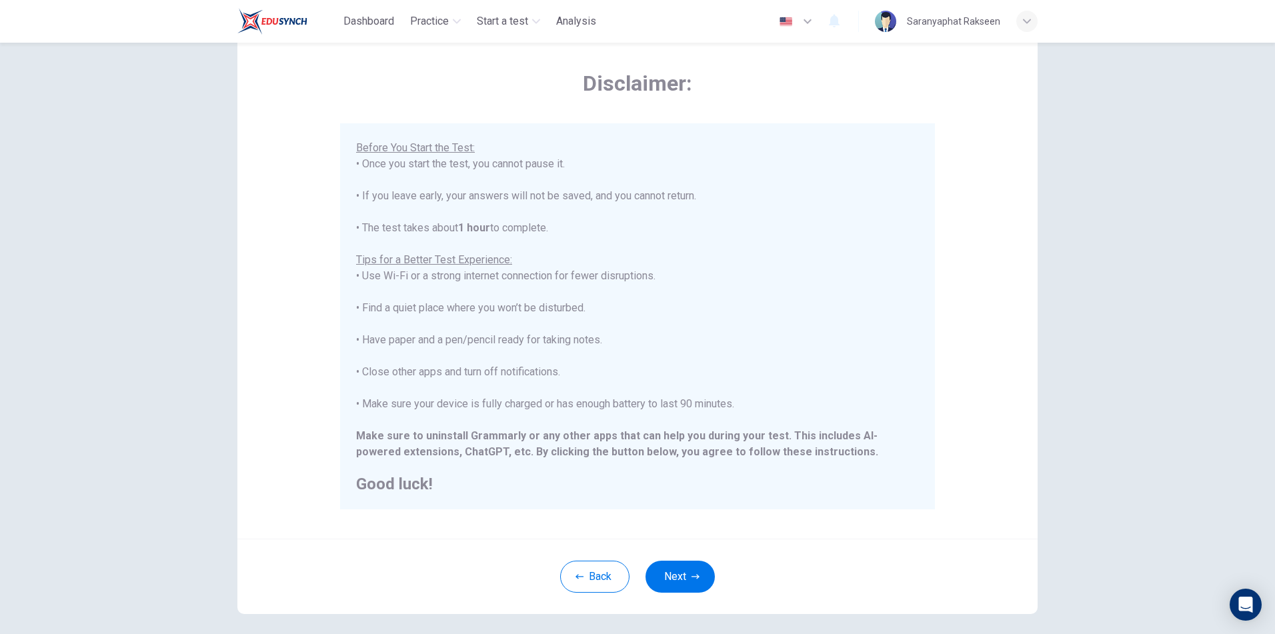
scroll to position [107, 0]
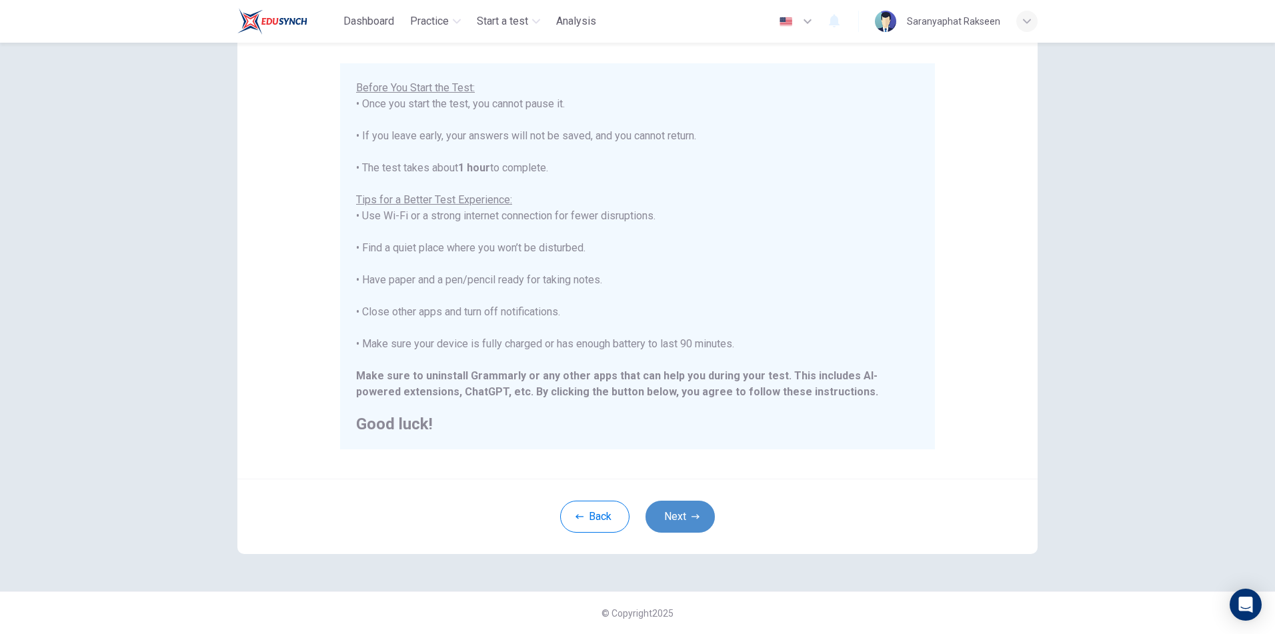
click at [667, 513] on button "Next" at bounding box center [679, 517] width 69 height 32
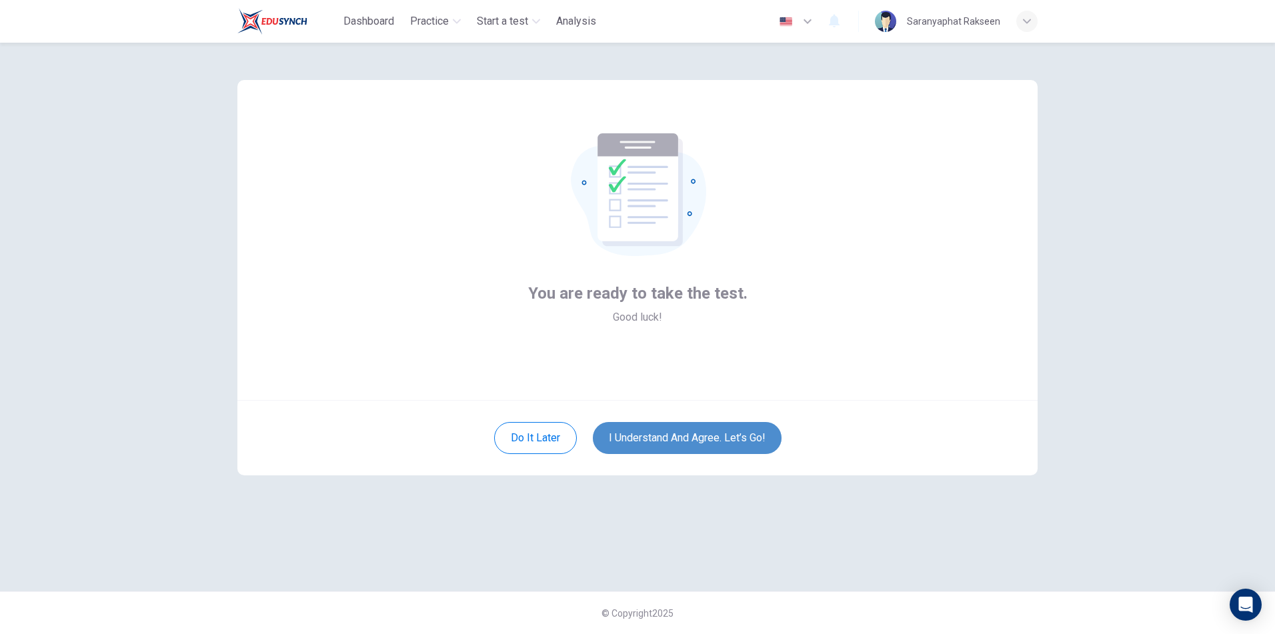
click at [702, 443] on button "I understand and agree. Let’s go!" at bounding box center [687, 438] width 189 height 32
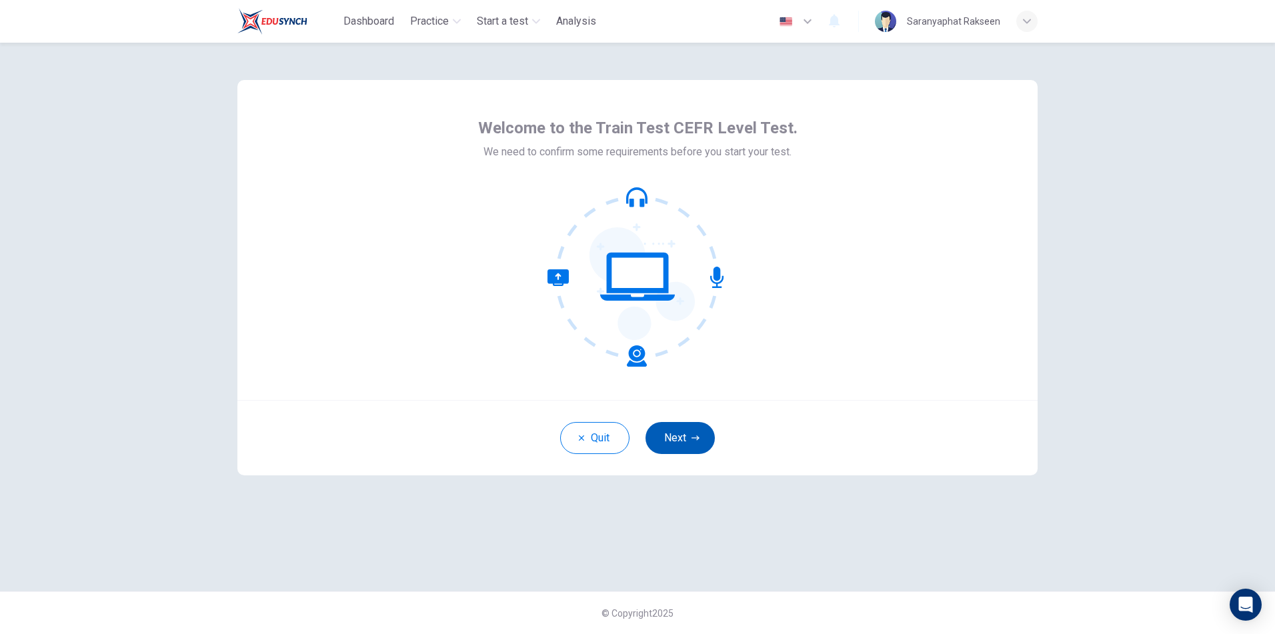
click at [689, 437] on button "Next" at bounding box center [679, 438] width 69 height 32
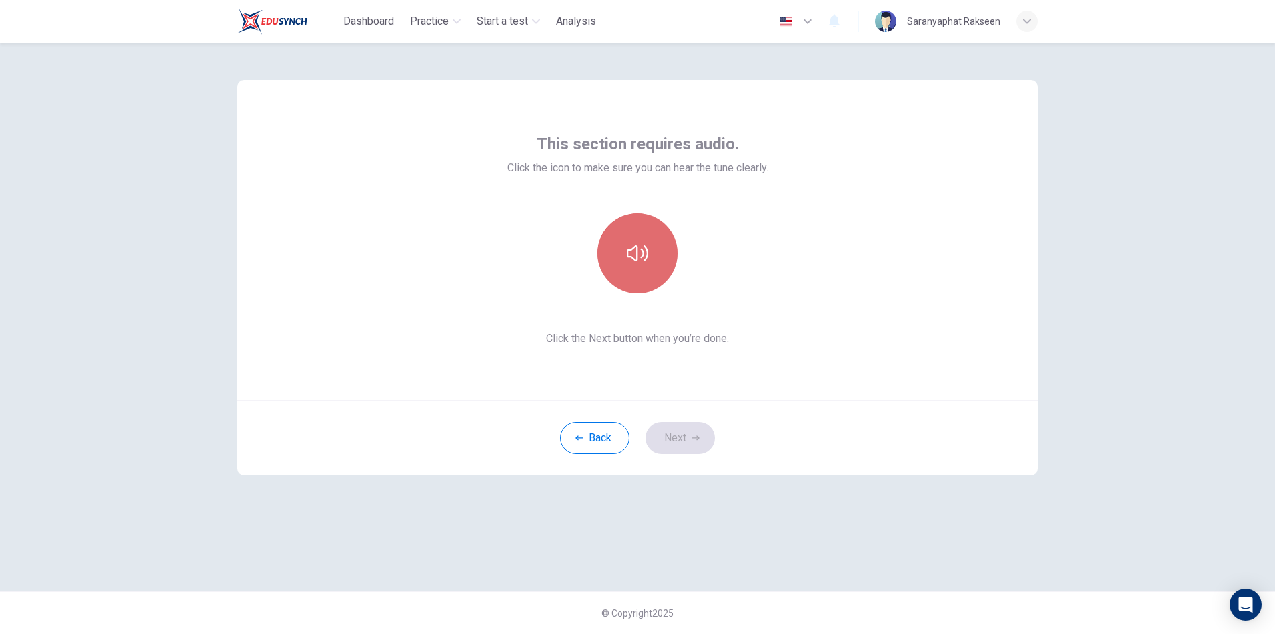
click at [621, 259] on button "button" at bounding box center [637, 253] width 80 height 80
click at [681, 443] on button "Next" at bounding box center [679, 438] width 69 height 32
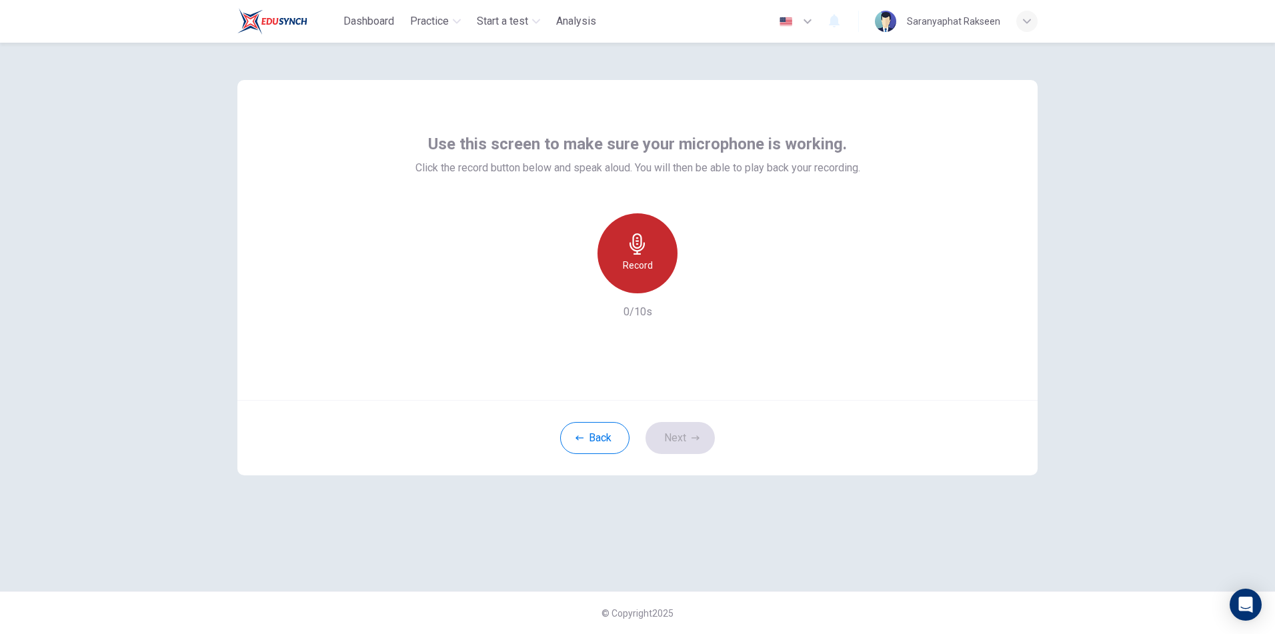
click at [643, 267] on h6 "Record" at bounding box center [638, 265] width 30 height 16
click at [649, 267] on div "Stop" at bounding box center [637, 253] width 80 height 80
click at [681, 435] on button "Next" at bounding box center [679, 438] width 69 height 32
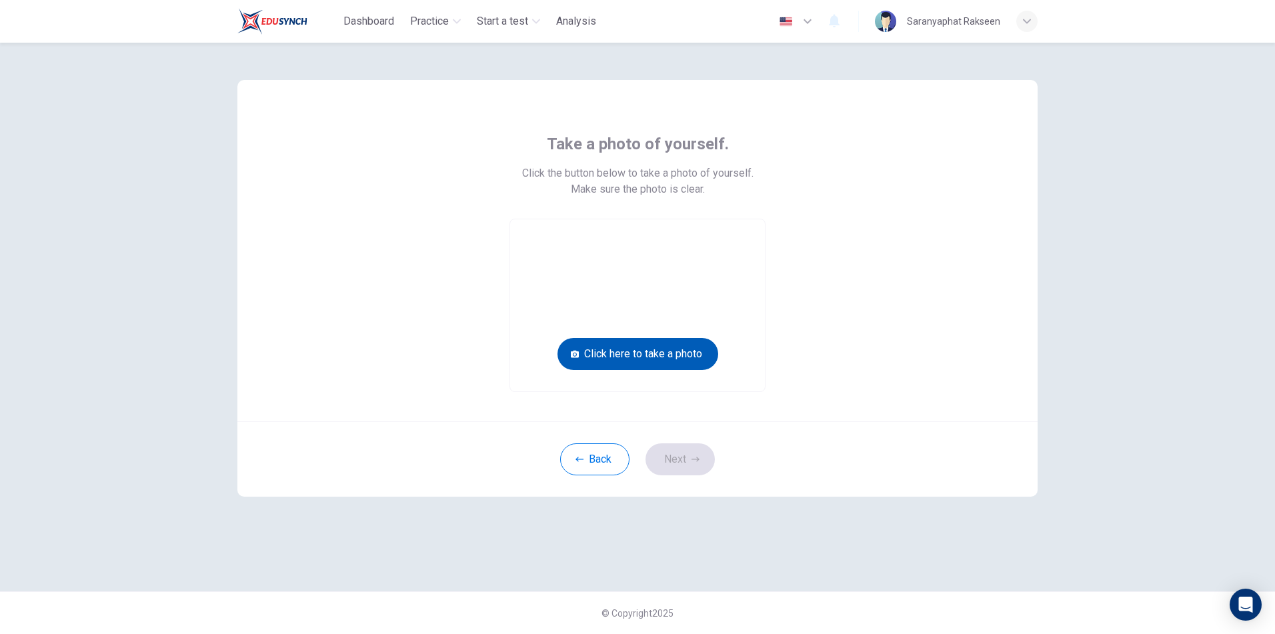
click at [675, 355] on button "Click here to take a photo" at bounding box center [637, 354] width 161 height 32
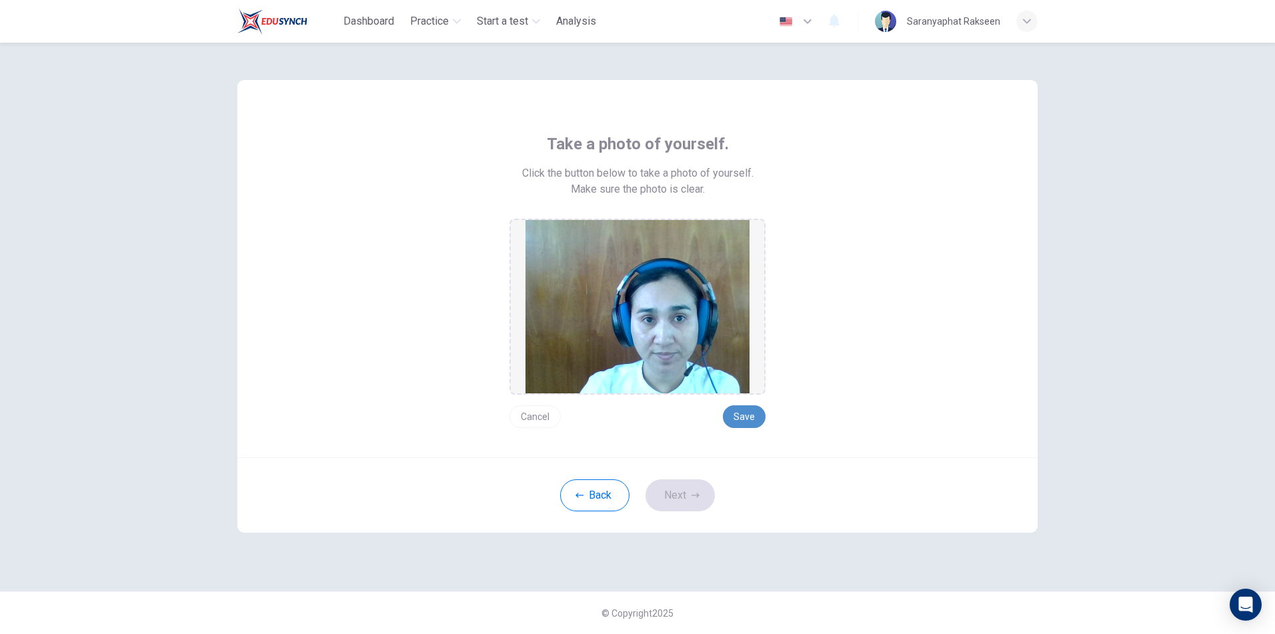
click at [737, 412] on button "Save" at bounding box center [744, 416] width 43 height 23
click at [695, 495] on icon "button" at bounding box center [695, 495] width 8 height 5
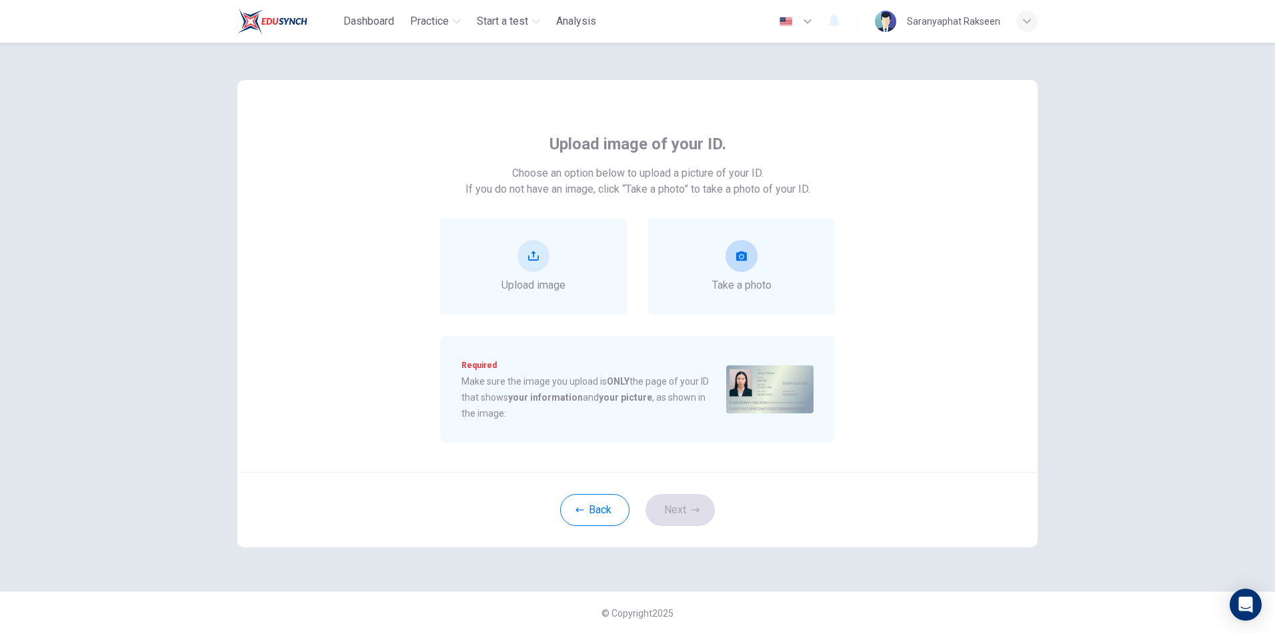
click at [748, 247] on button "take photo" at bounding box center [741, 256] width 32 height 32
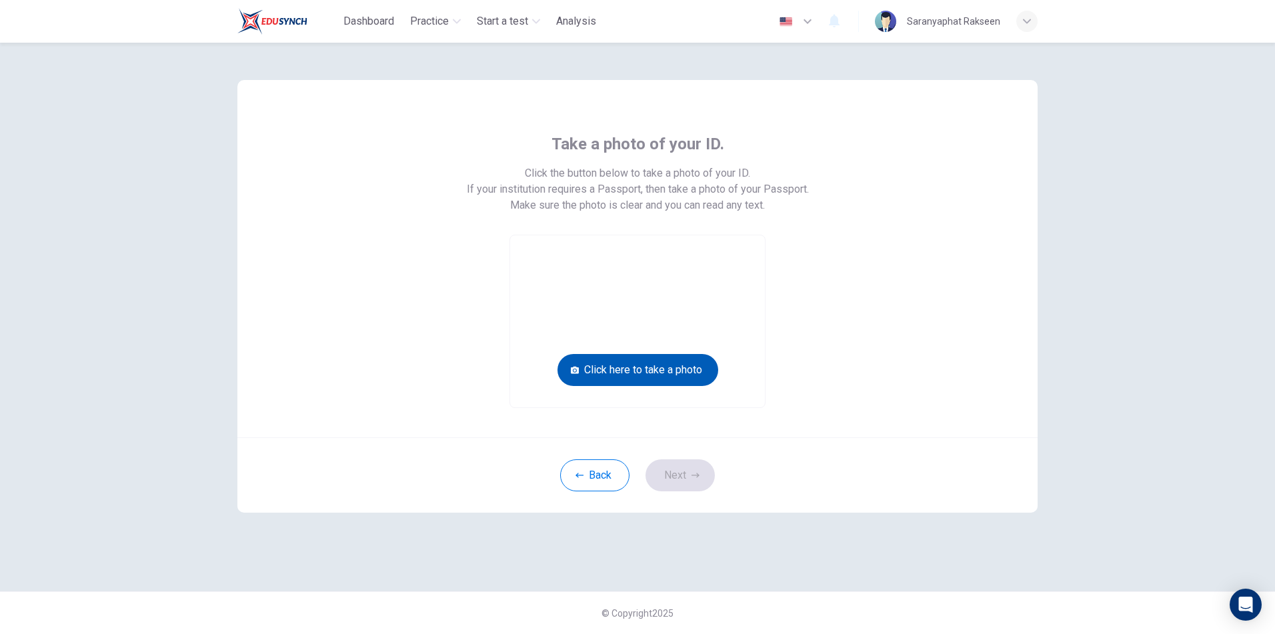
click at [689, 370] on button "Click here to take a photo" at bounding box center [637, 370] width 161 height 32
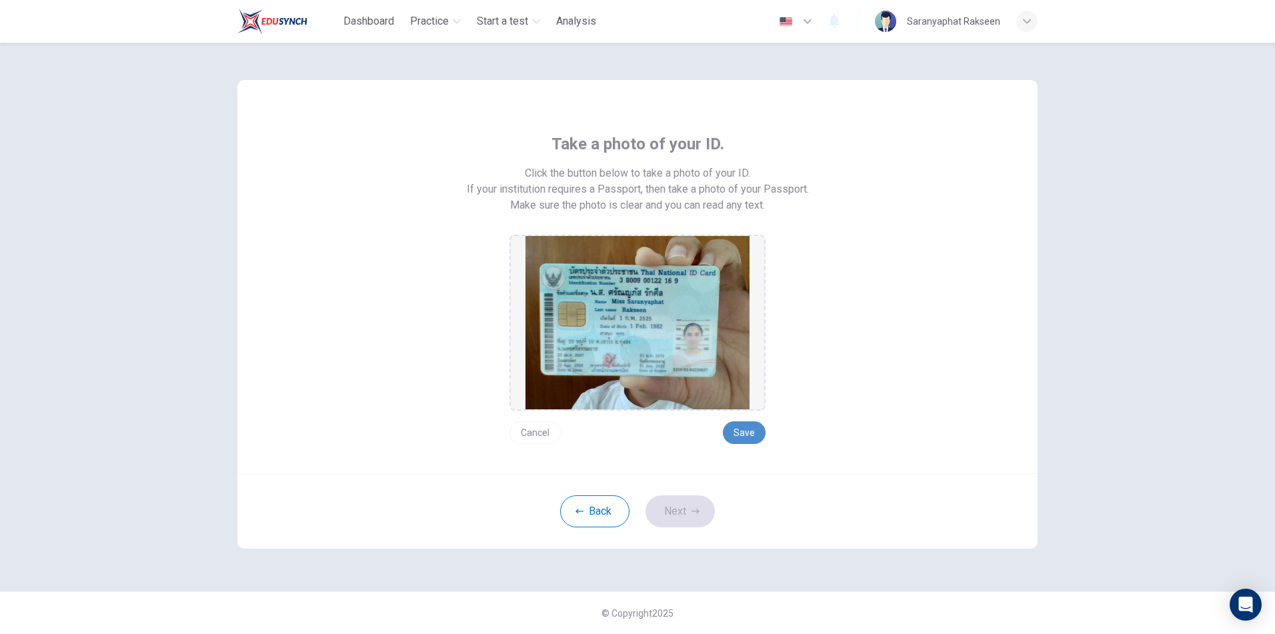
click at [733, 430] on button "Save" at bounding box center [744, 432] width 43 height 23
drag, startPoint x: 679, startPoint y: 513, endPoint x: 690, endPoint y: 516, distance: 11.0
click at [679, 513] on button "Next" at bounding box center [679, 511] width 69 height 32
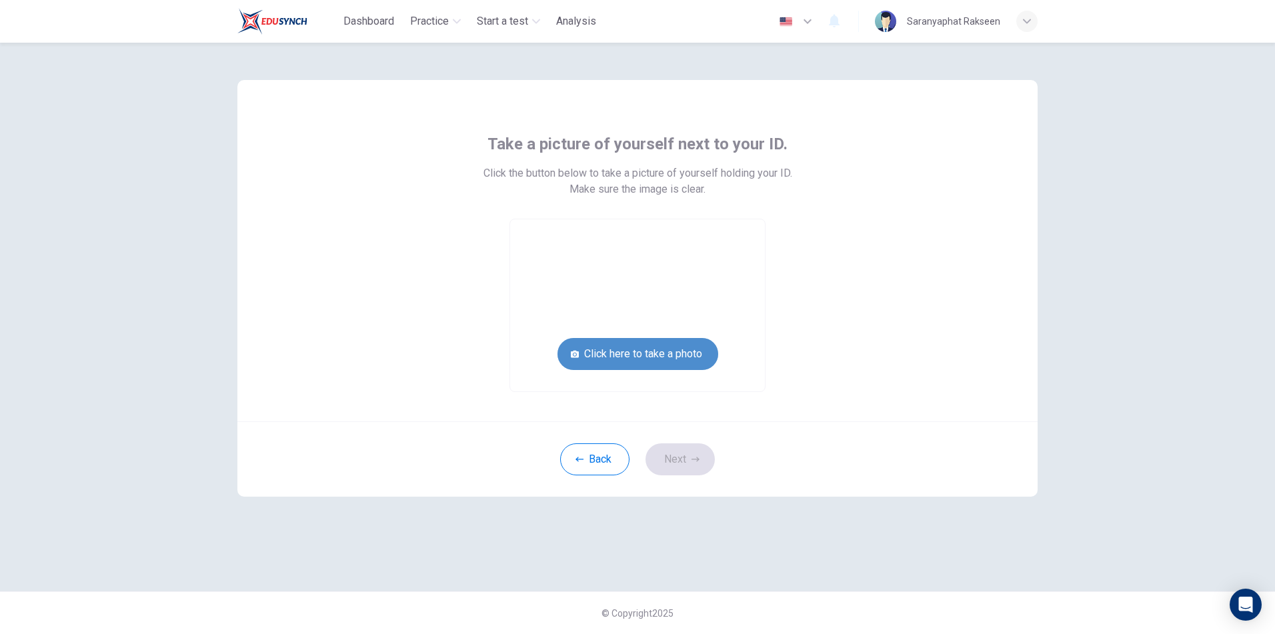
click at [647, 351] on button "Click here to take a photo" at bounding box center [637, 354] width 161 height 32
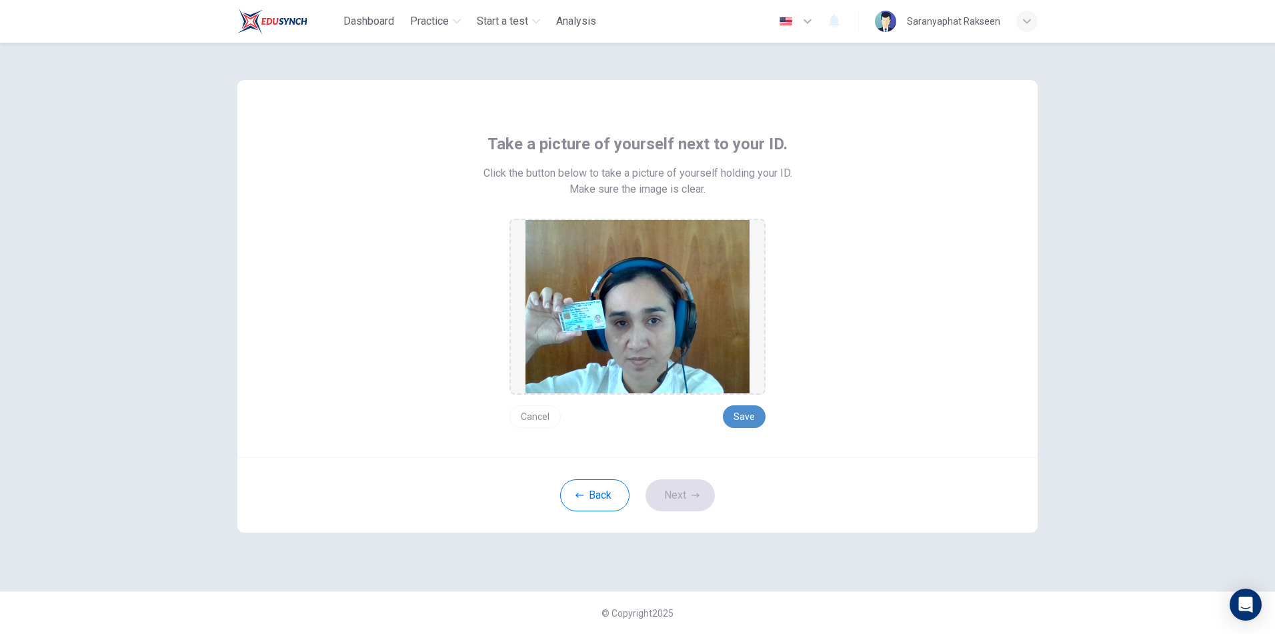
click at [751, 416] on button "Save" at bounding box center [744, 416] width 43 height 23
click at [675, 499] on button "Next" at bounding box center [679, 495] width 69 height 32
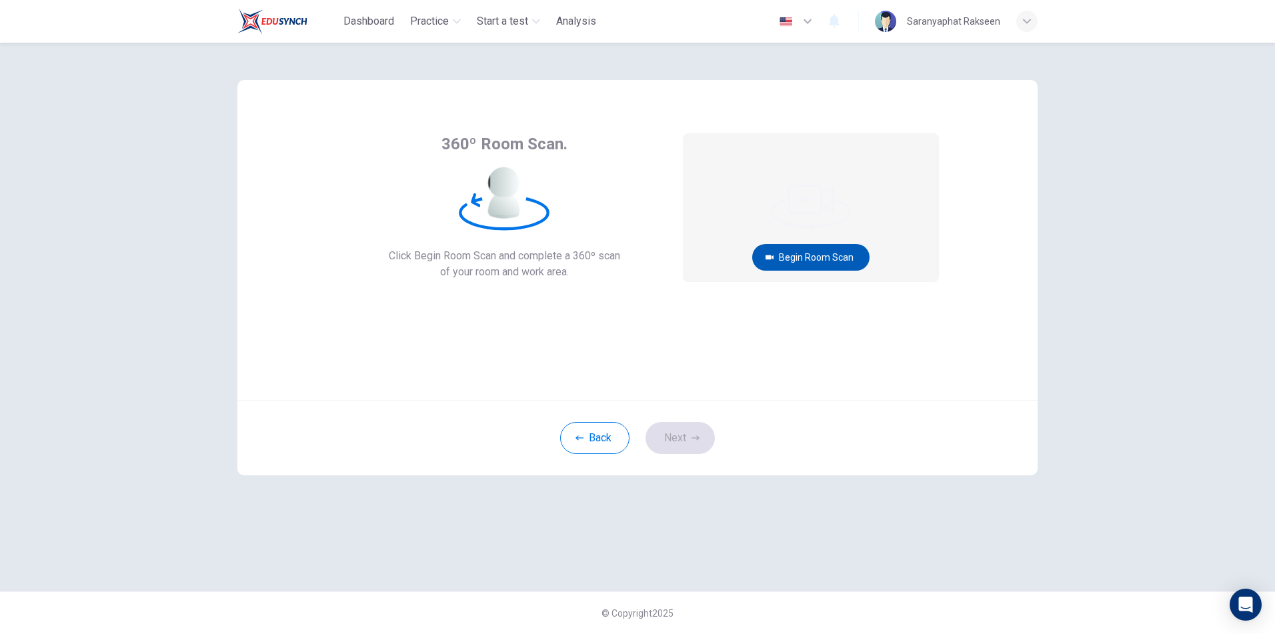
click at [821, 258] on button "Begin Room Scan" at bounding box center [810, 257] width 117 height 27
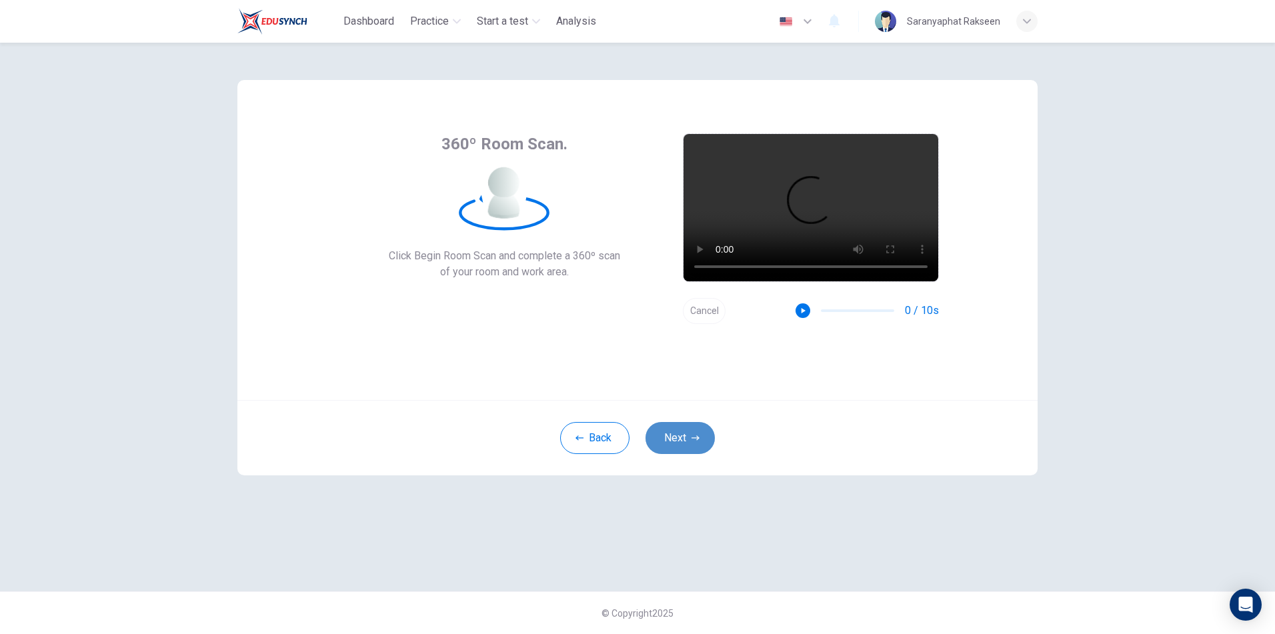
click at [676, 430] on button "Next" at bounding box center [679, 438] width 69 height 32
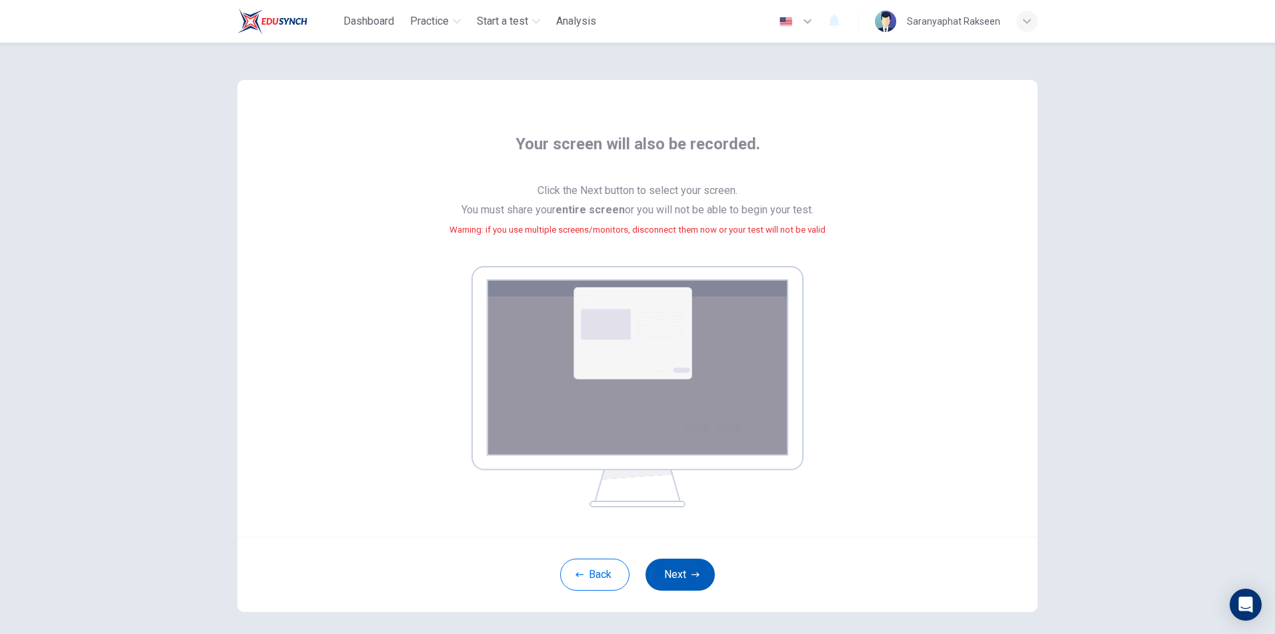
click at [680, 574] on button "Next" at bounding box center [679, 575] width 69 height 32
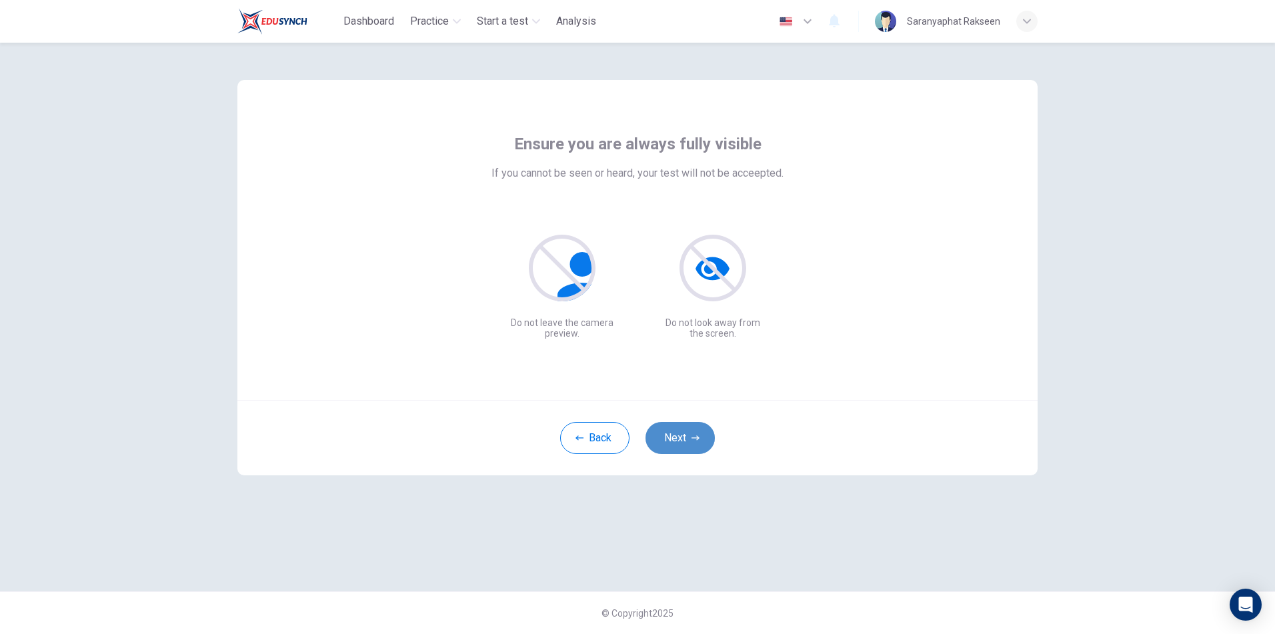
click at [693, 437] on icon "button" at bounding box center [695, 438] width 8 height 8
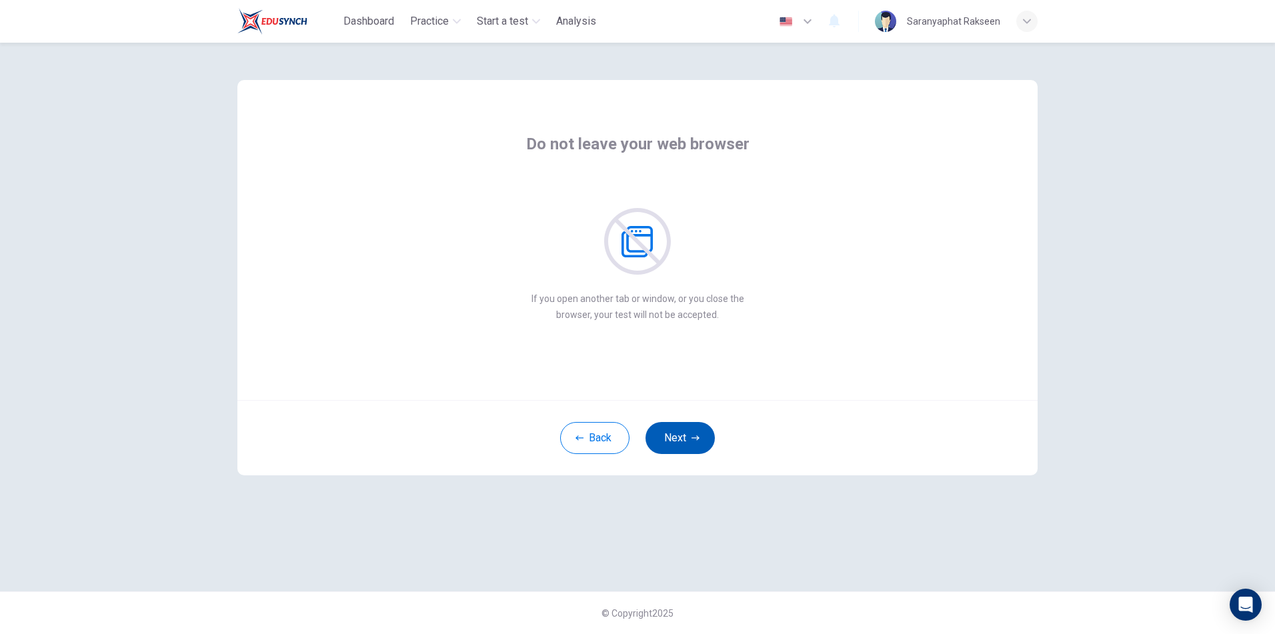
click at [684, 437] on button "Next" at bounding box center [679, 438] width 69 height 32
click at [682, 438] on button "Next" at bounding box center [679, 438] width 69 height 32
click at [684, 441] on button "Next" at bounding box center [679, 438] width 69 height 32
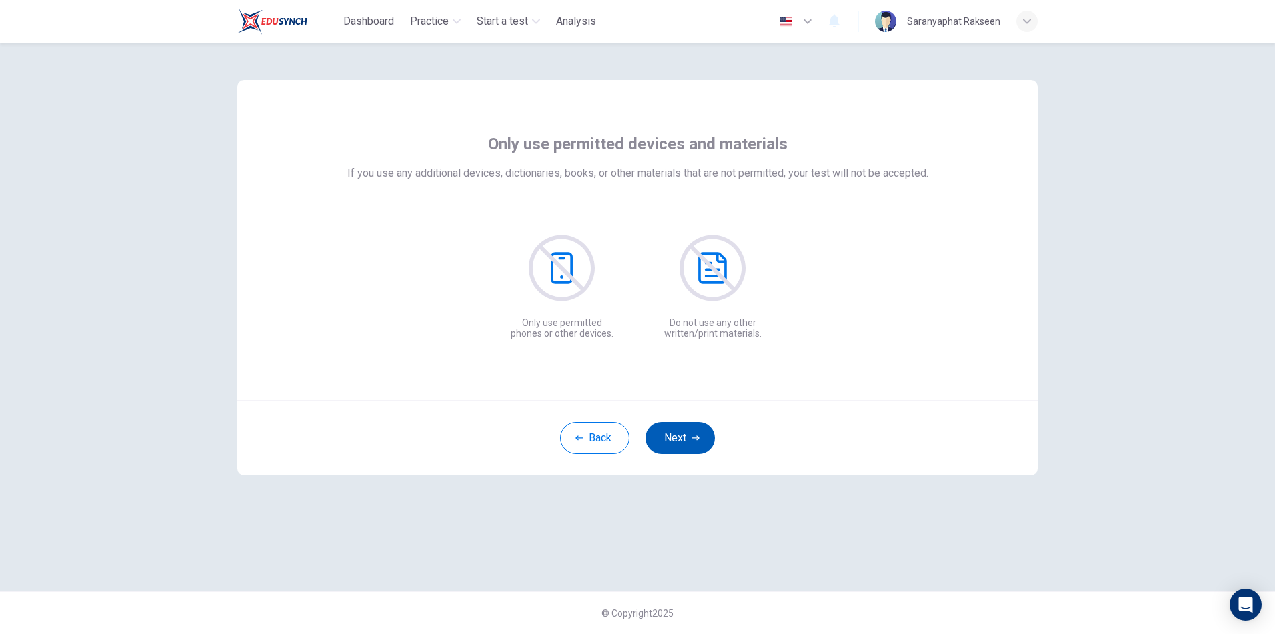
click at [682, 440] on button "Next" at bounding box center [679, 438] width 69 height 32
click at [681, 441] on button "Next" at bounding box center [679, 438] width 69 height 32
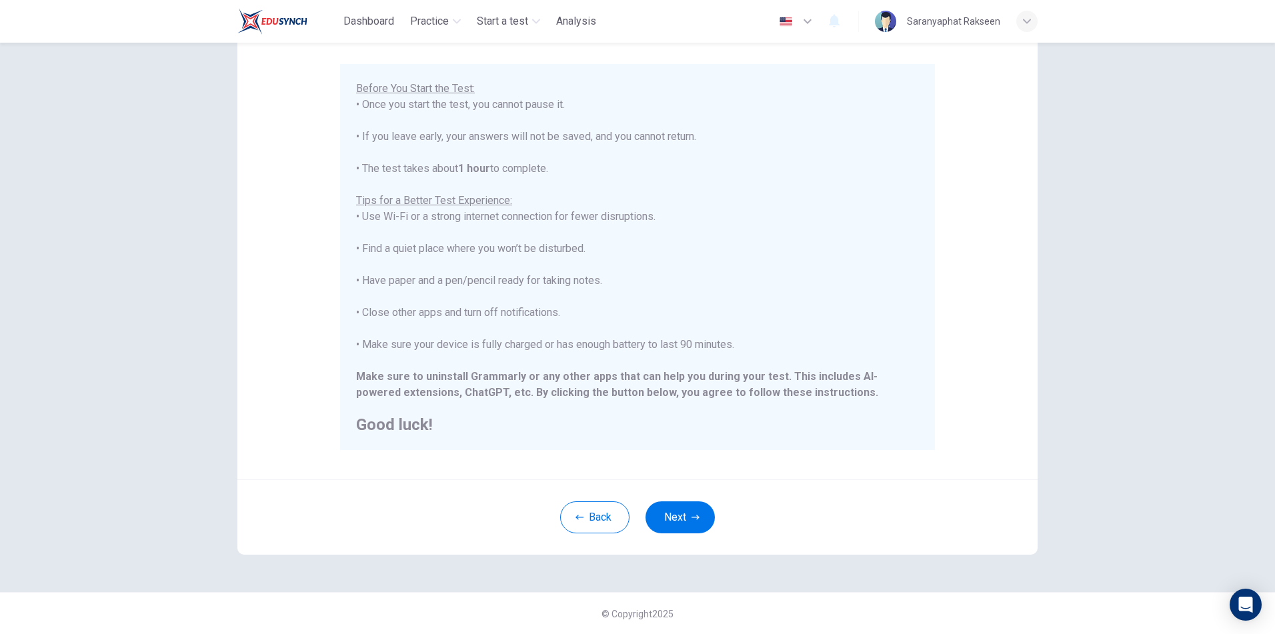
scroll to position [107, 0]
click at [657, 515] on button "Next" at bounding box center [679, 517] width 69 height 32
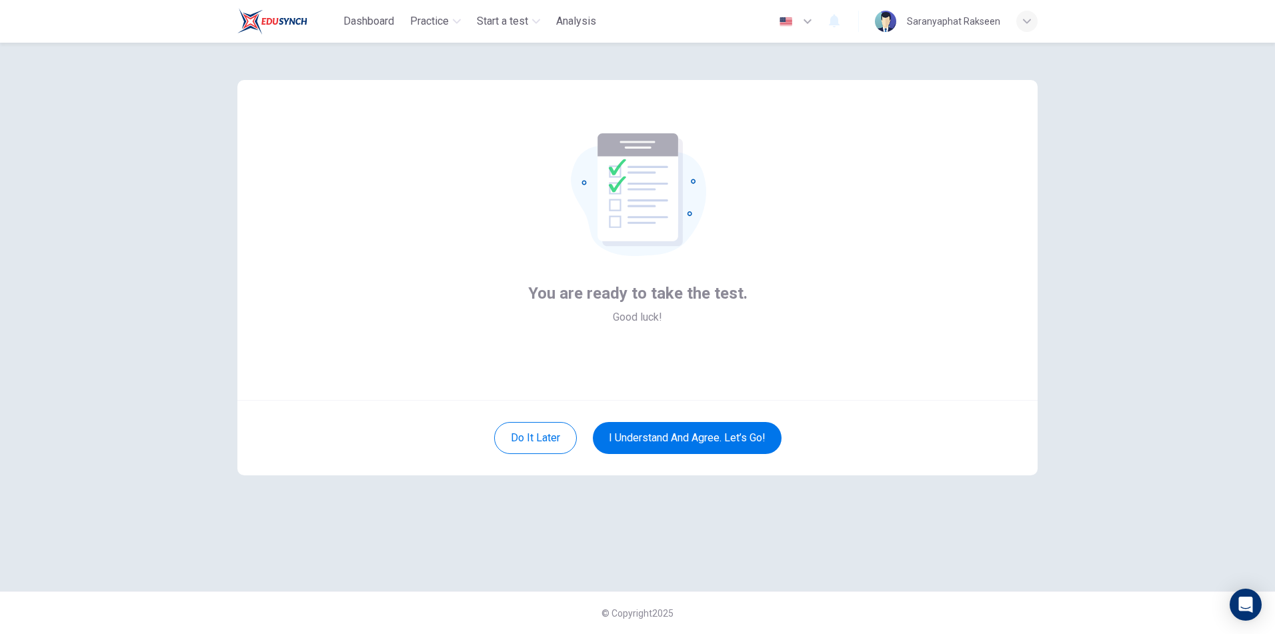
scroll to position [0, 0]
drag, startPoint x: 687, startPoint y: 440, endPoint x: 709, endPoint y: 471, distance: 38.7
click at [687, 439] on button "I understand and agree. Let’s go!" at bounding box center [687, 438] width 189 height 32
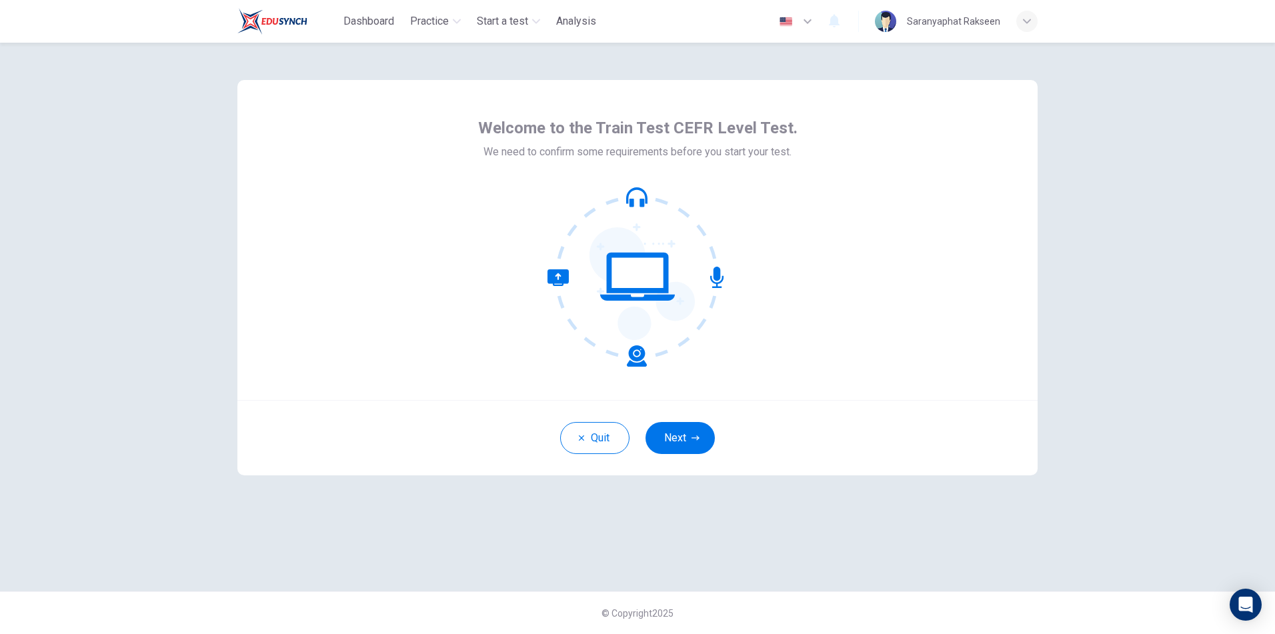
click at [1027, 27] on div "button" at bounding box center [1026, 21] width 21 height 21
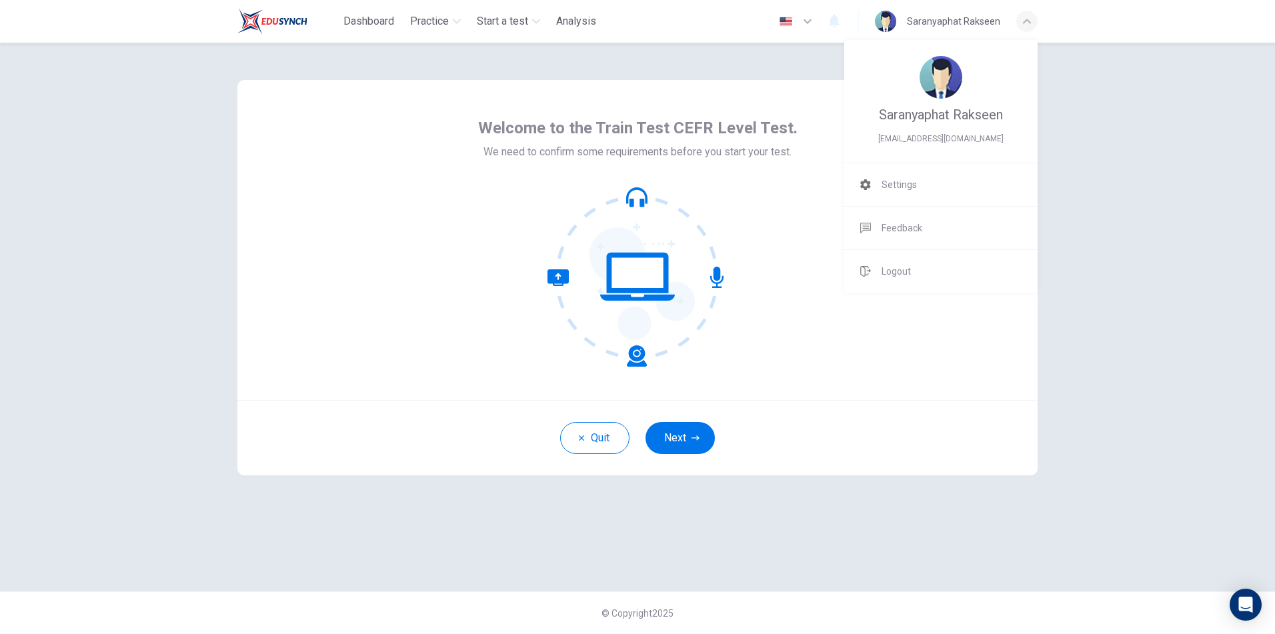
drag, startPoint x: 930, startPoint y: 267, endPoint x: 934, endPoint y: 275, distance: 8.9
click at [930, 267] on li "Logout" at bounding box center [940, 271] width 193 height 43
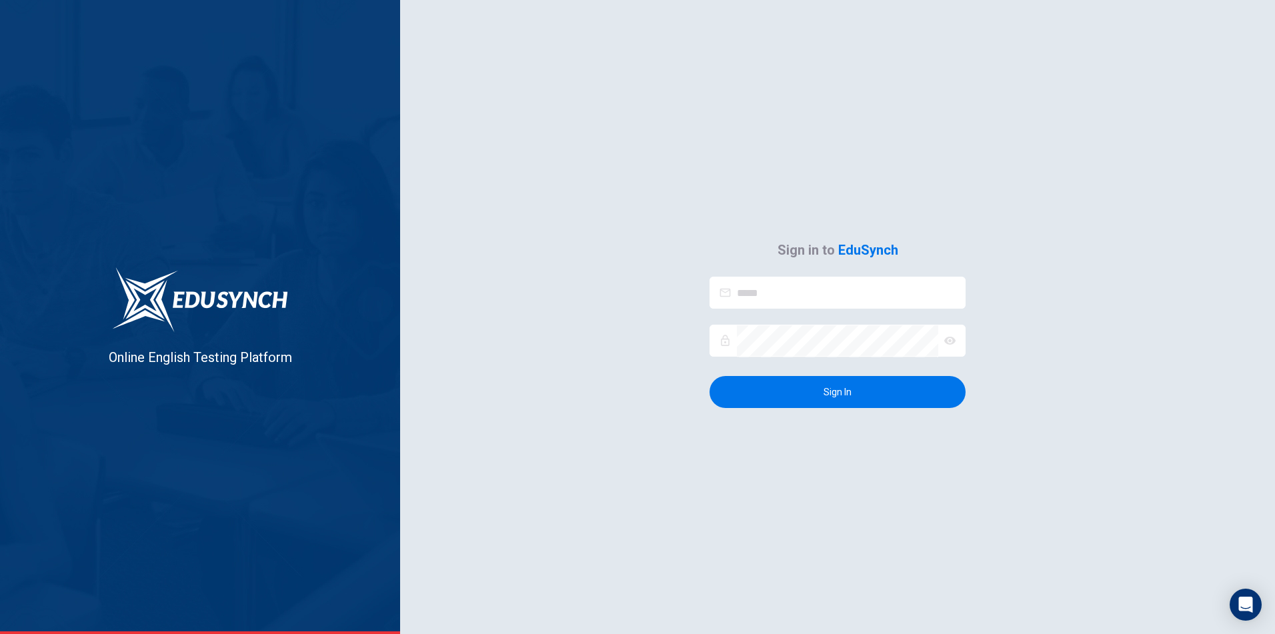
type input "**********"
drag, startPoint x: 851, startPoint y: 291, endPoint x: 705, endPoint y: 293, distance: 146.0
click at [706, 293] on div "**********" at bounding box center [837, 323] width 875 height 169
